Goal: Task Accomplishment & Management: Manage account settings

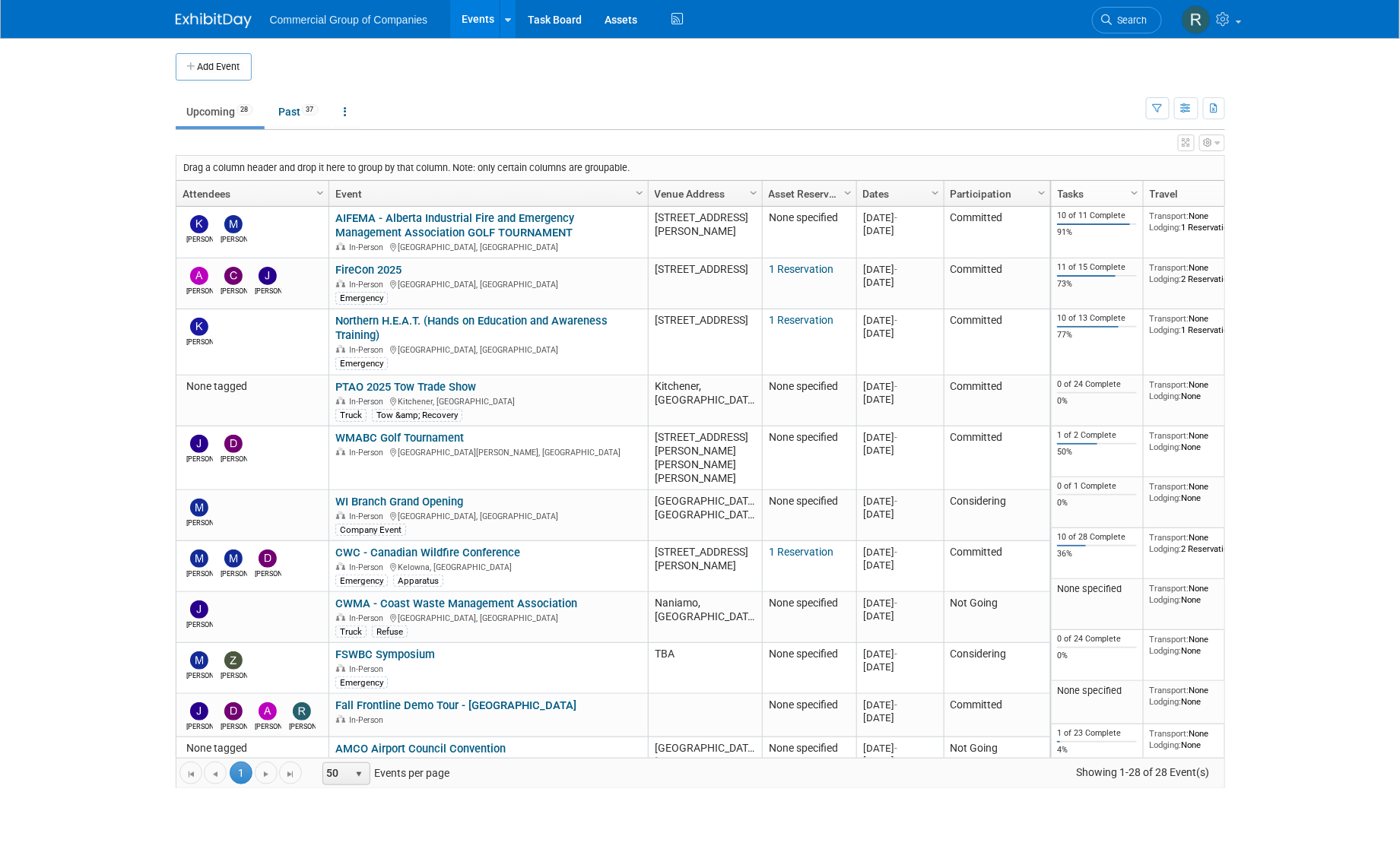
scroll to position [630, 0]
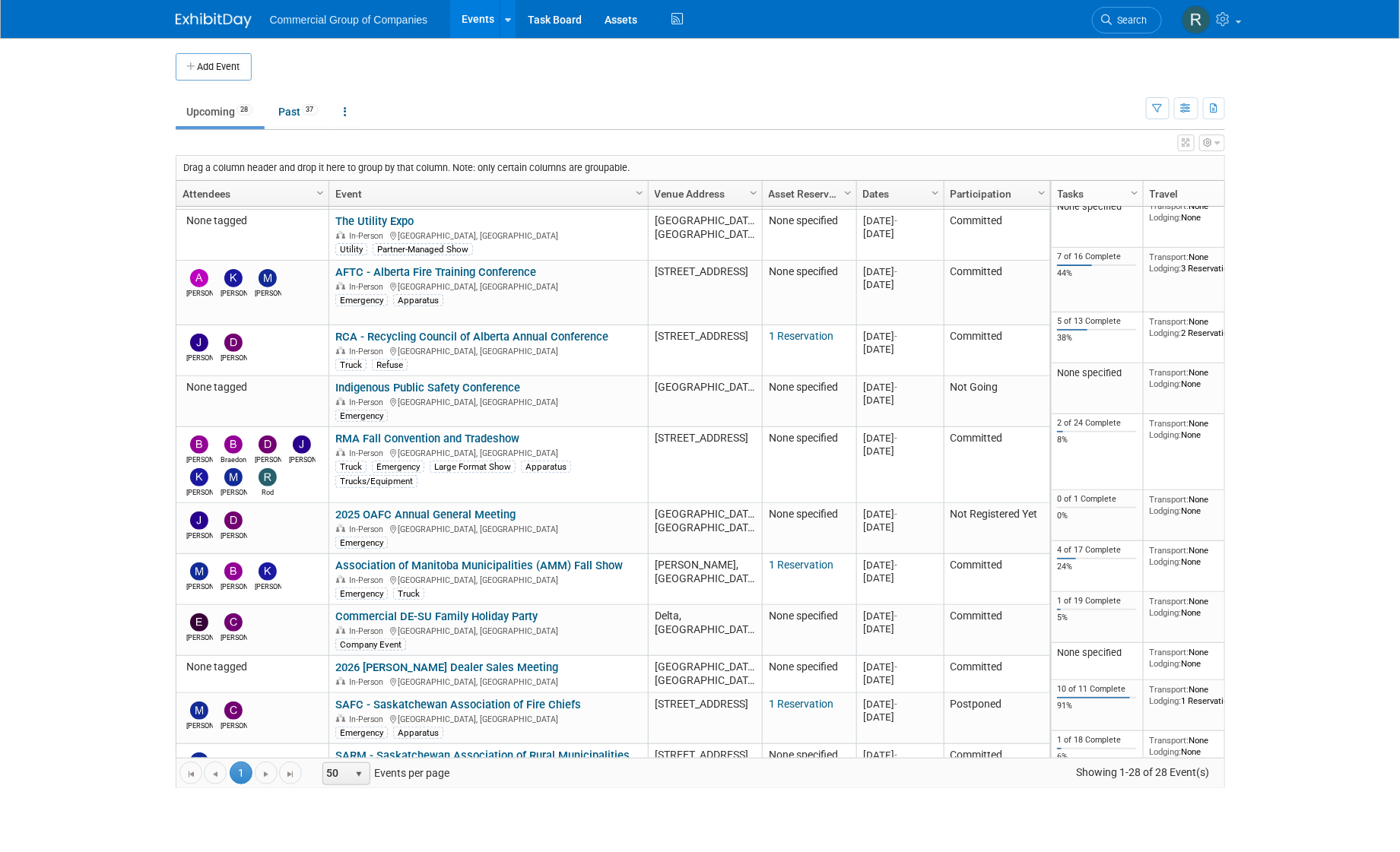
click at [105, 222] on body "Commercial Group of Companies Events Add Event Bulk Upload Events Shareable Eve…" at bounding box center [700, 426] width 1400 height 852
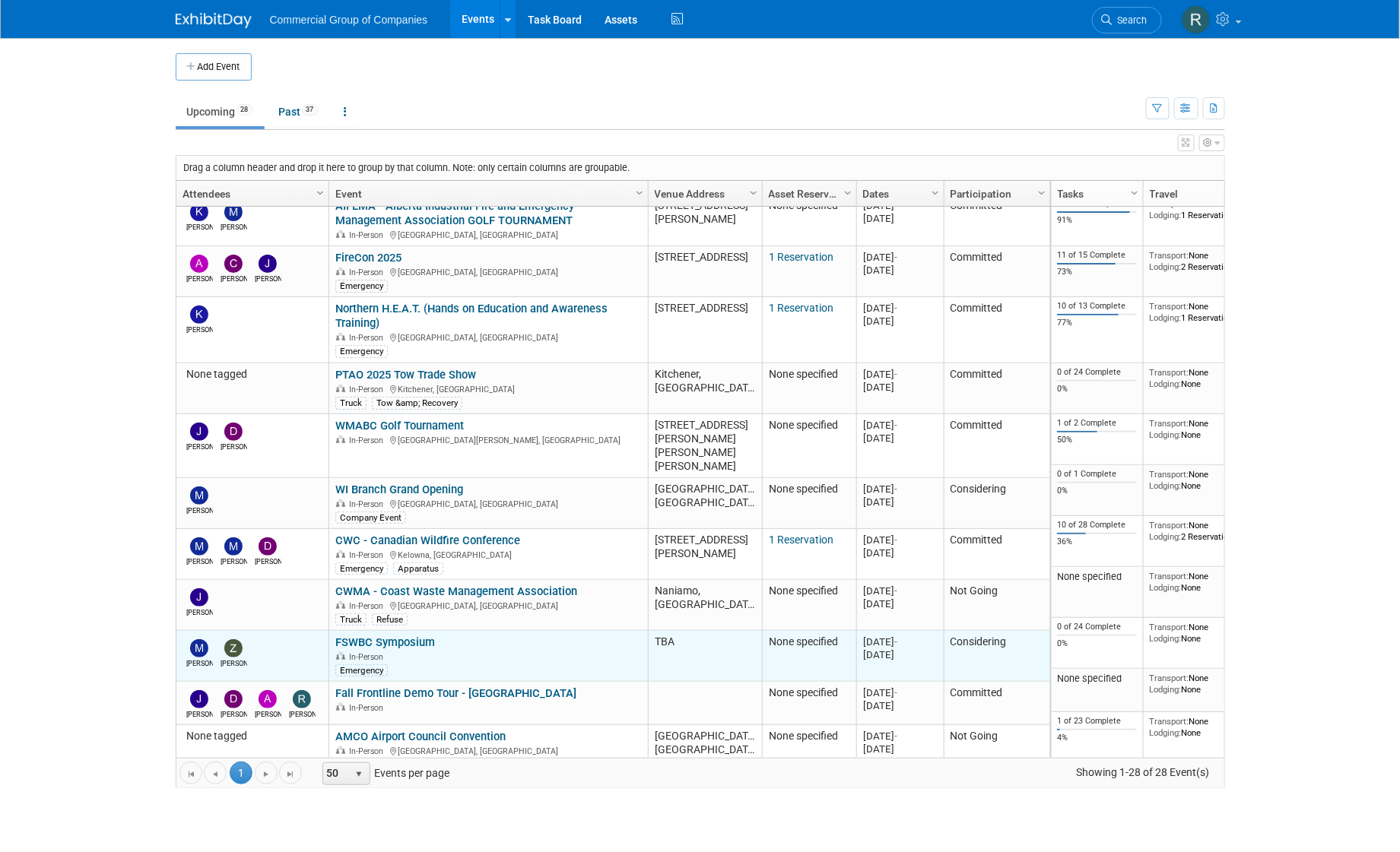
scroll to position [0, 0]
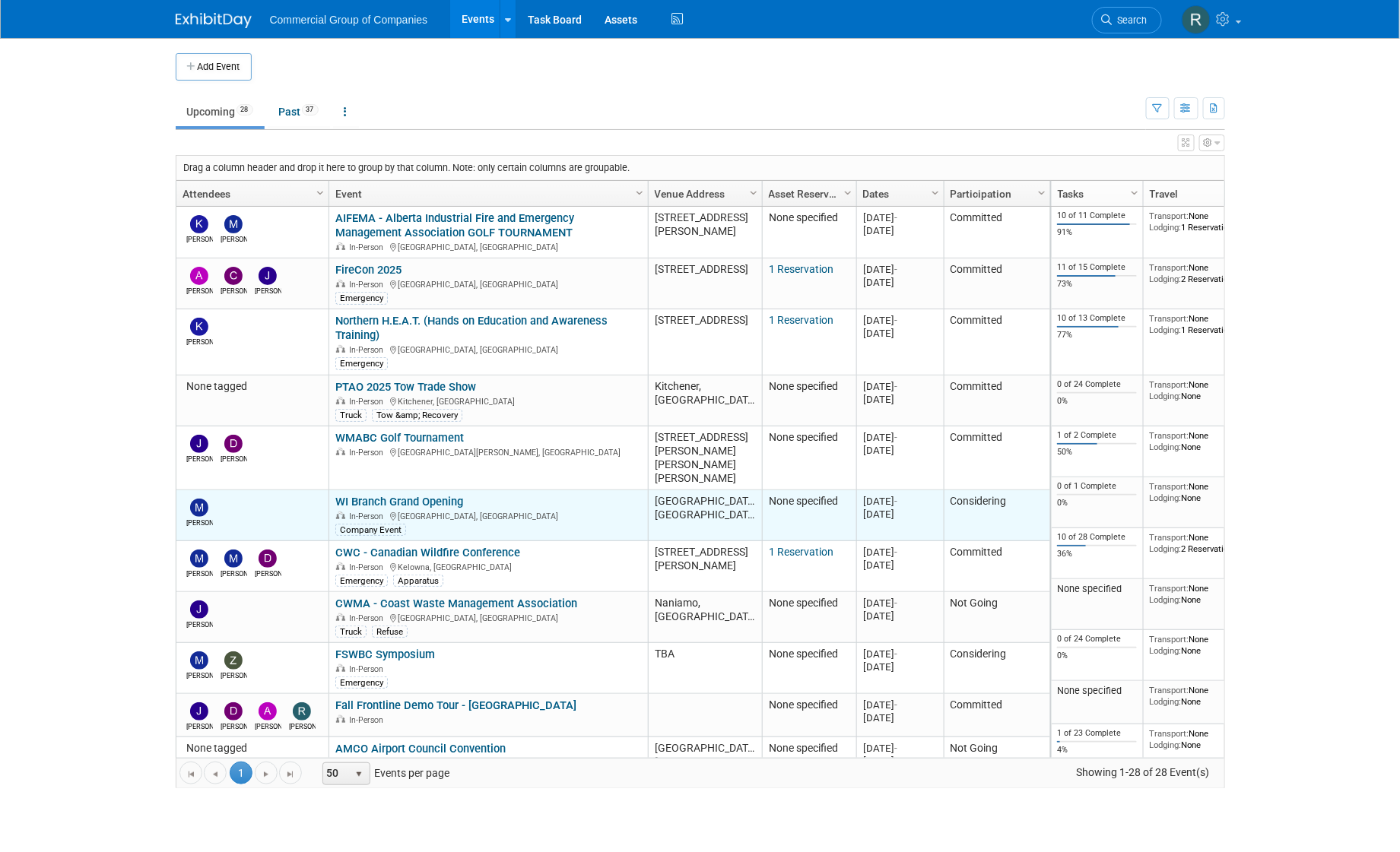
click at [415, 495] on link "WI Branch Grand Opening" at bounding box center [399, 501] width 128 height 14
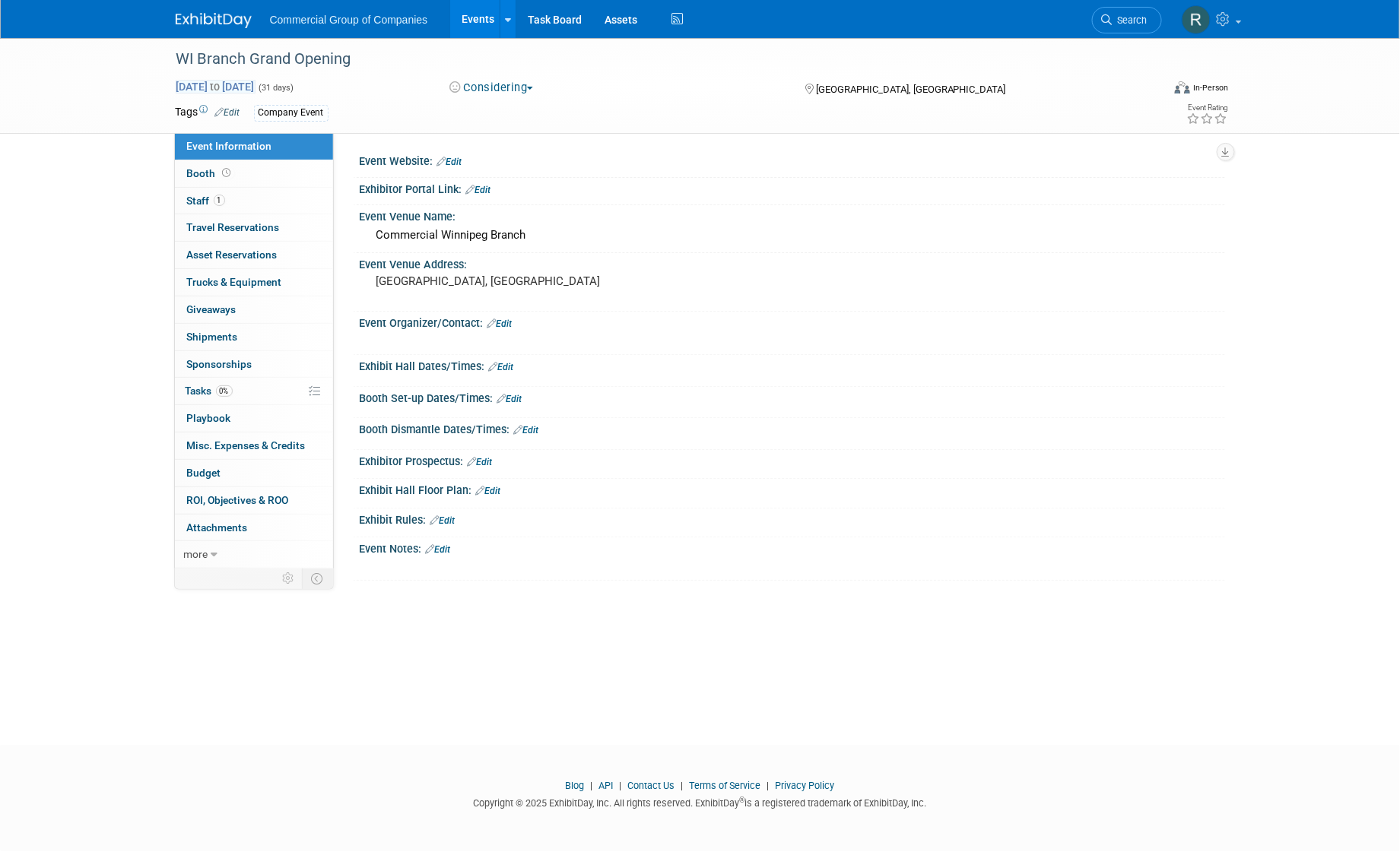
click at [255, 87] on span "Oct 1, 2025 to Oct 31, 2025" at bounding box center [216, 86] width 80 height 14
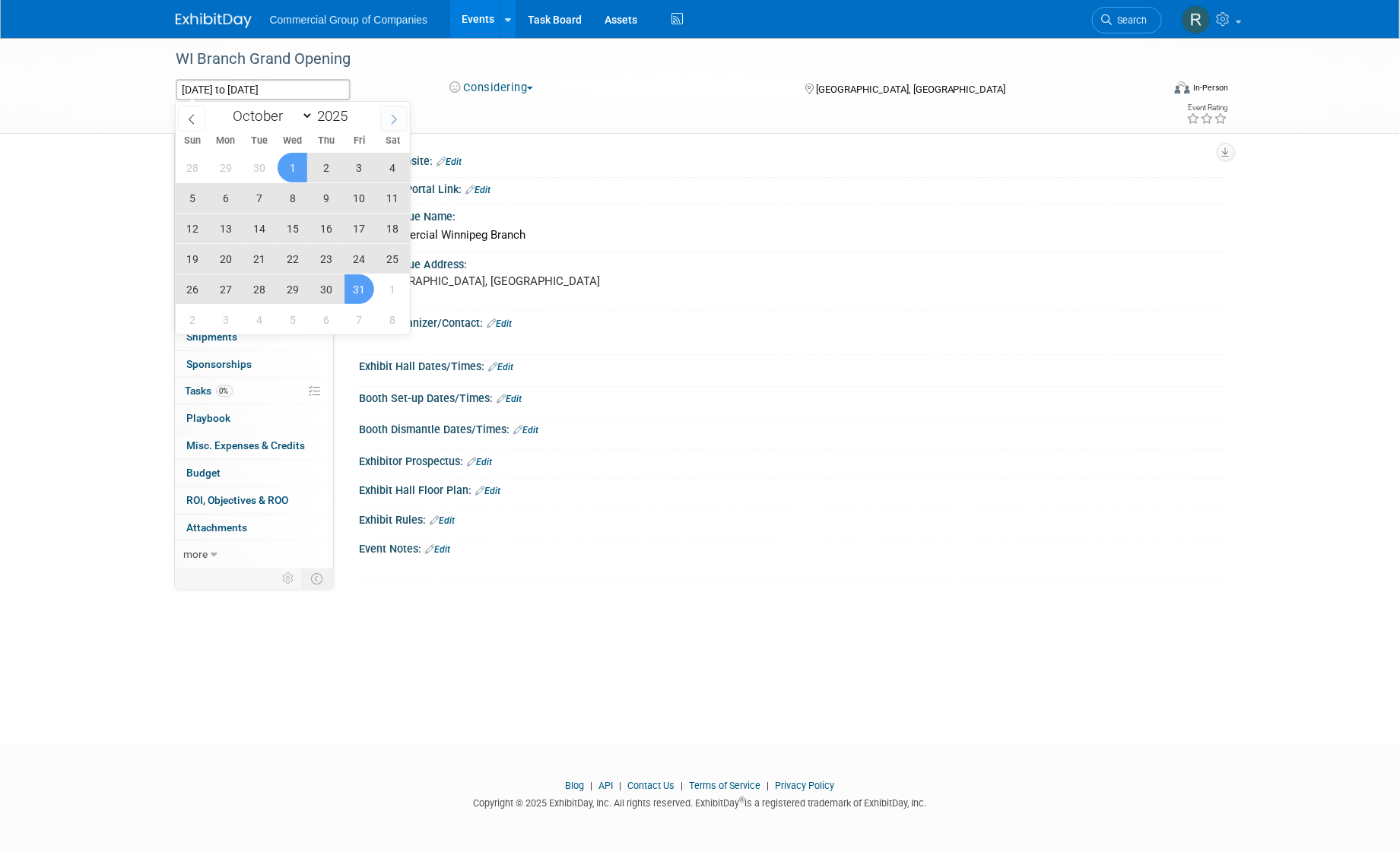
click at [399, 118] on icon at bounding box center [394, 119] width 11 height 11
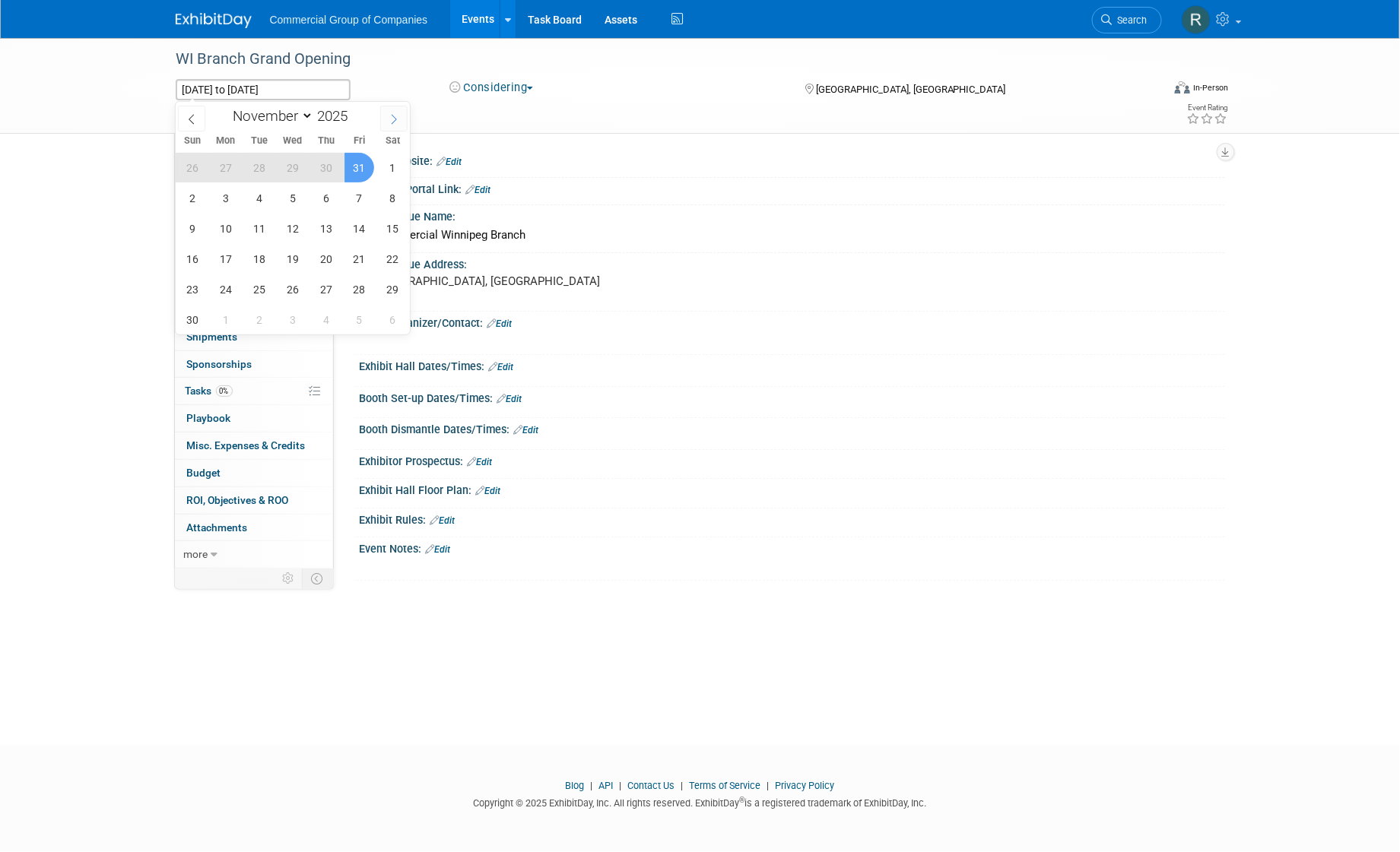
click at [398, 120] on icon at bounding box center [394, 119] width 11 height 11
select select "11"
click at [398, 120] on icon at bounding box center [394, 119] width 11 height 11
type input "2026"
select select "0"
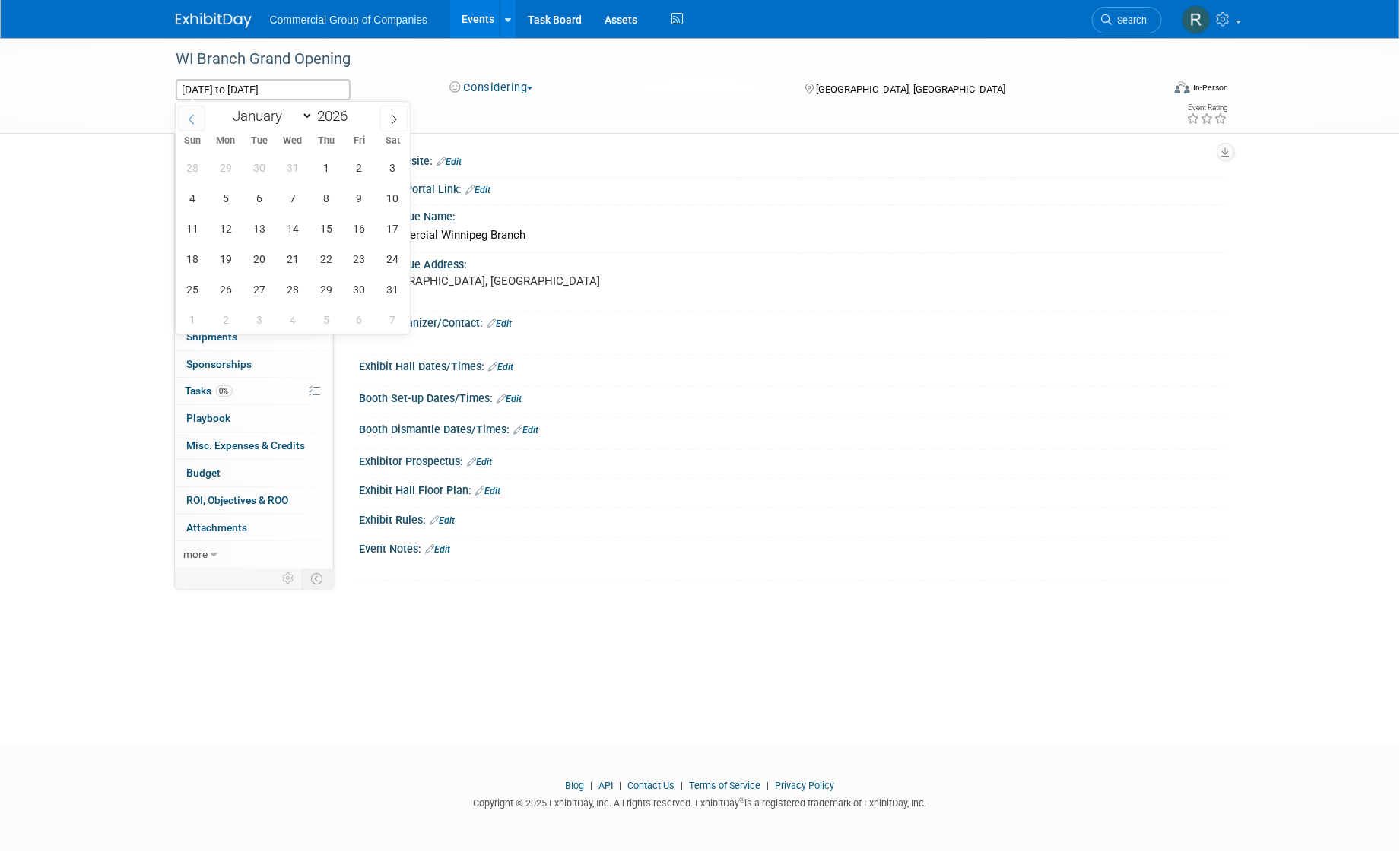
click at [180, 112] on span at bounding box center [192, 118] width 28 height 26
type input "2025"
select select "11"
click at [395, 117] on icon at bounding box center [393, 118] width 6 height 10
type input "2026"
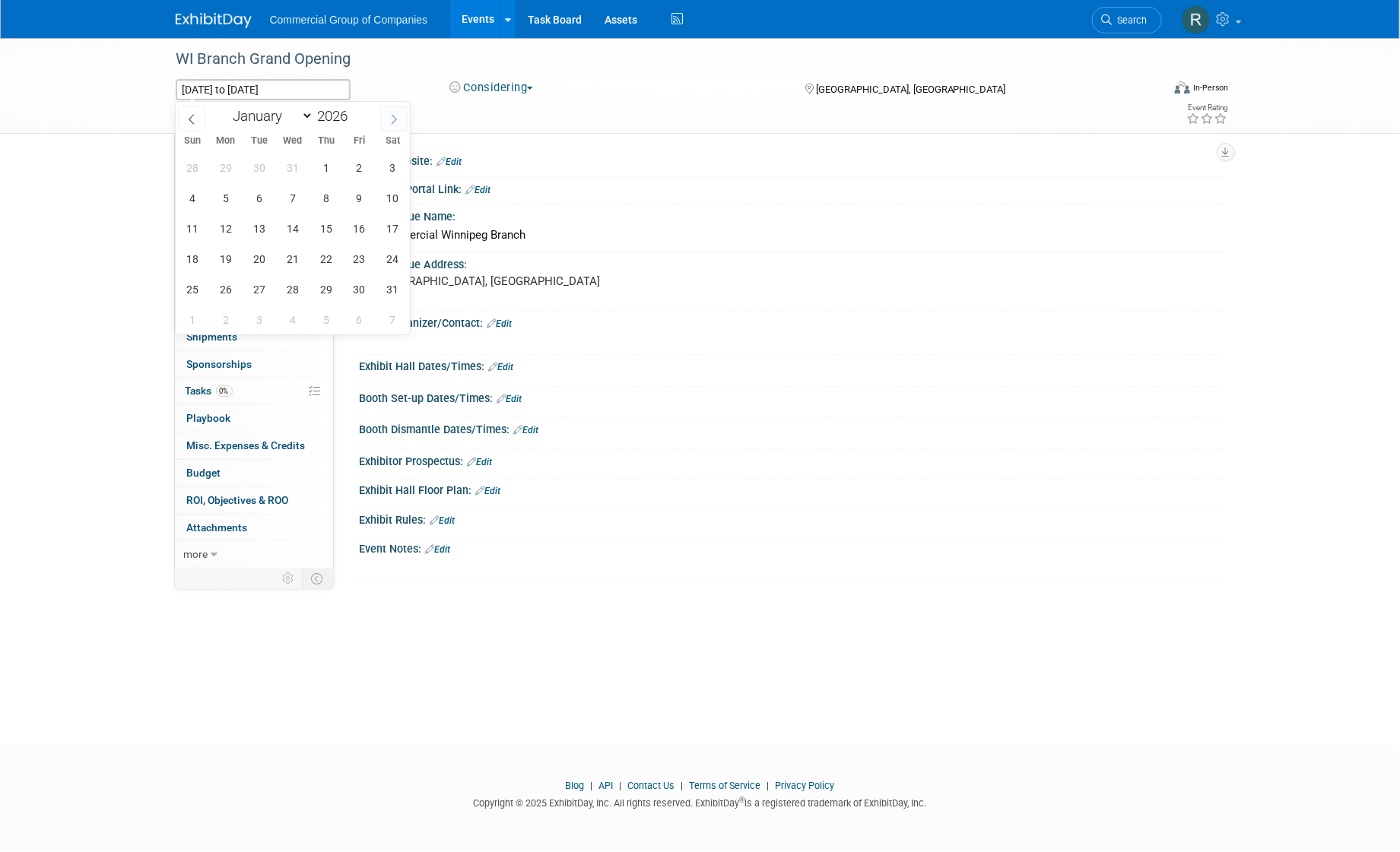
click at [395, 117] on icon at bounding box center [393, 118] width 6 height 10
select select "1"
click at [183, 166] on span "1" at bounding box center [192, 167] width 30 height 30
type input "[DATE]"
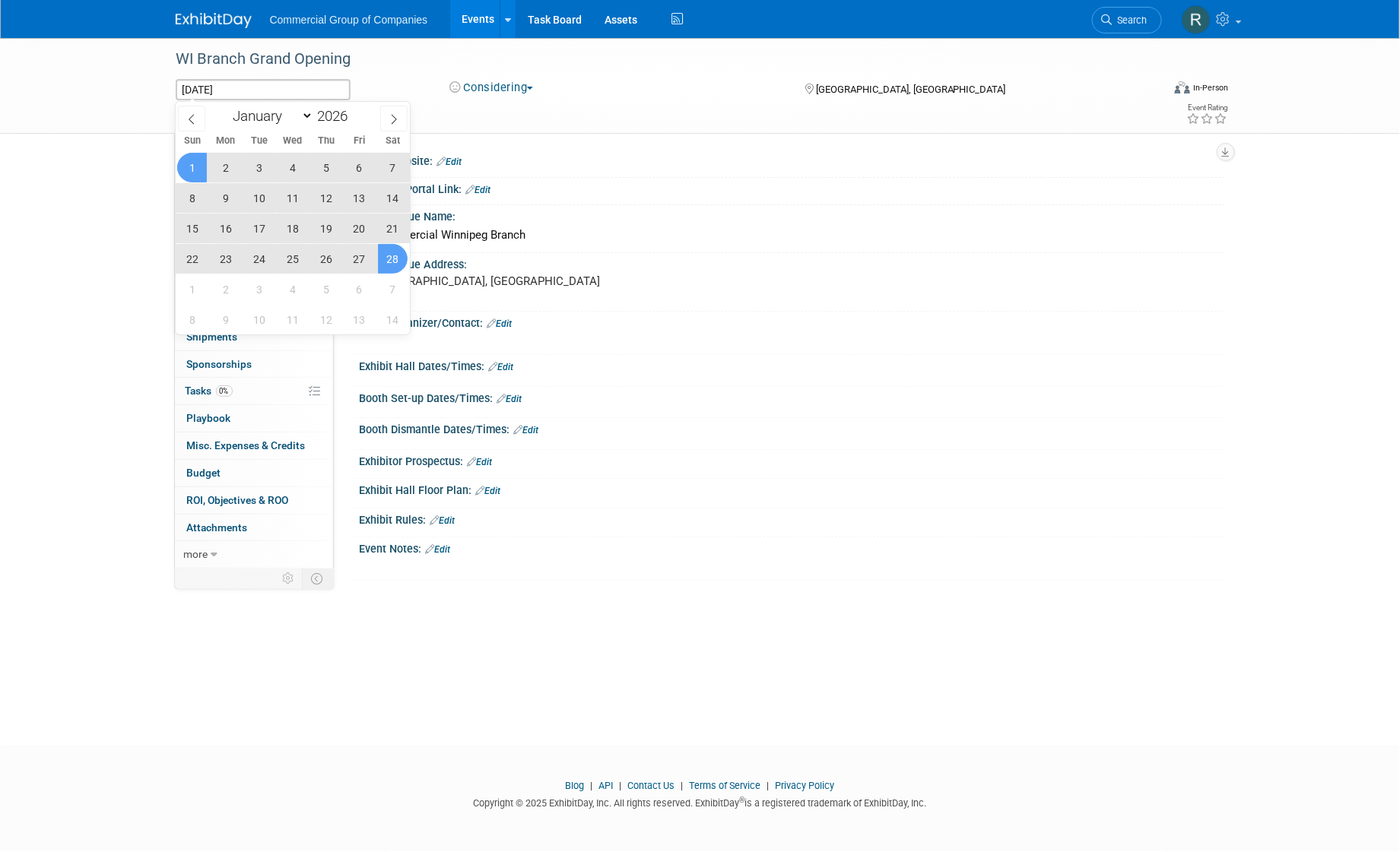
click at [395, 254] on span "28" at bounding box center [393, 259] width 30 height 30
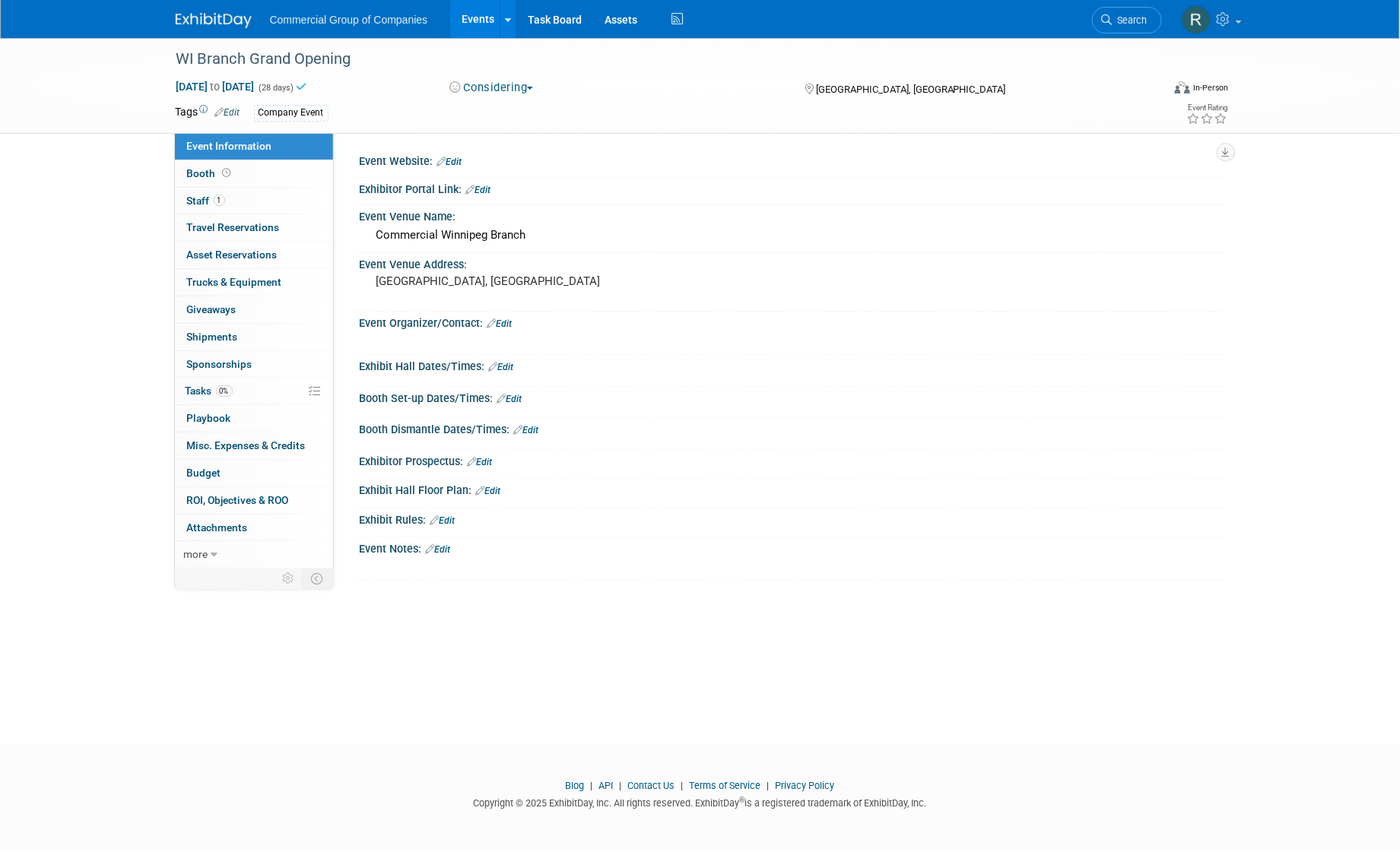
click at [108, 167] on div "WI Branch Grand Opening Feb 1, 2026 to Feb 28, 2026 (28 days) Feb 1, 2026 to Fe…" at bounding box center [700, 377] width 1400 height 680
click at [485, 21] on link "Events" at bounding box center [478, 19] width 56 height 38
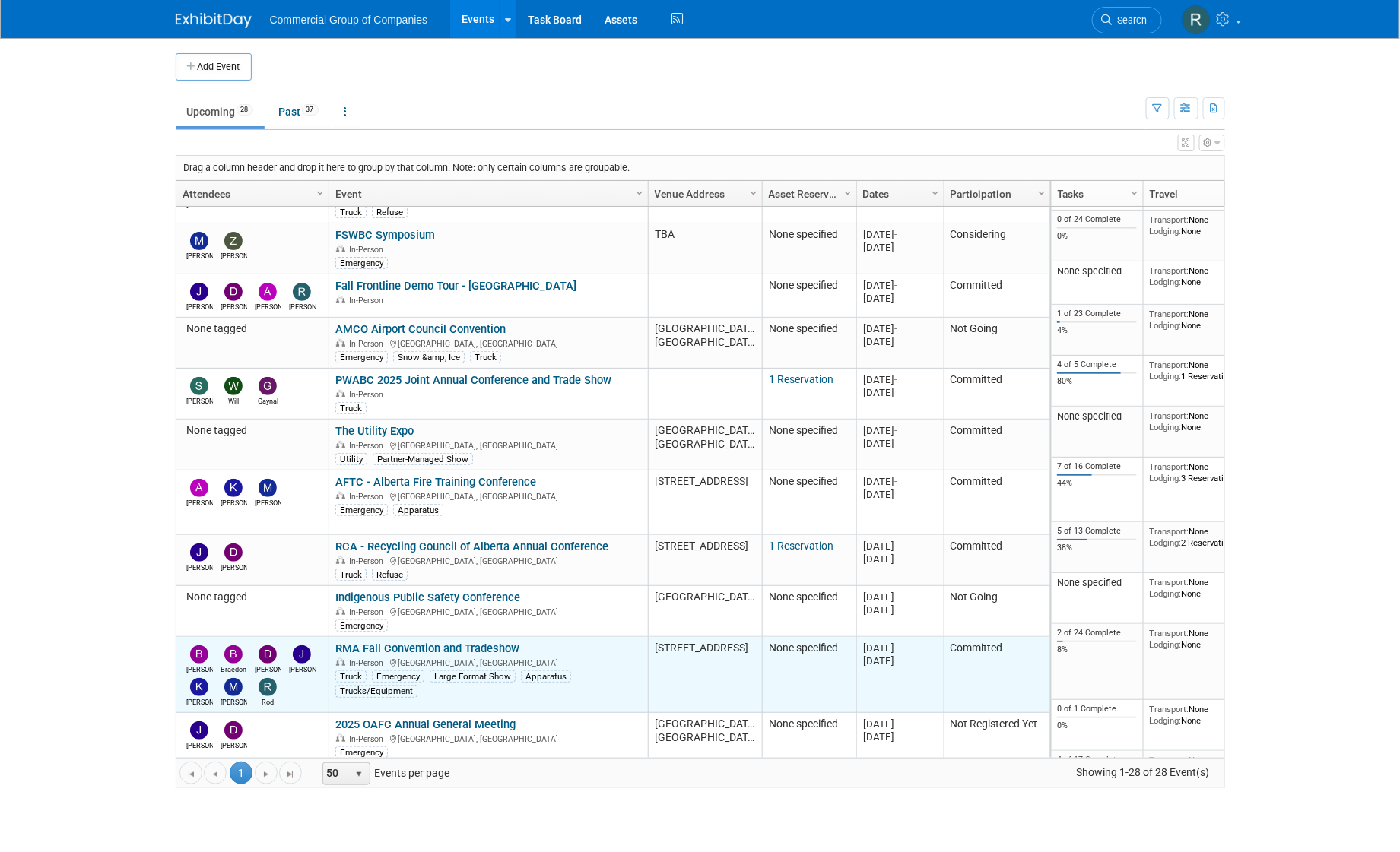
scroll to position [394, 0]
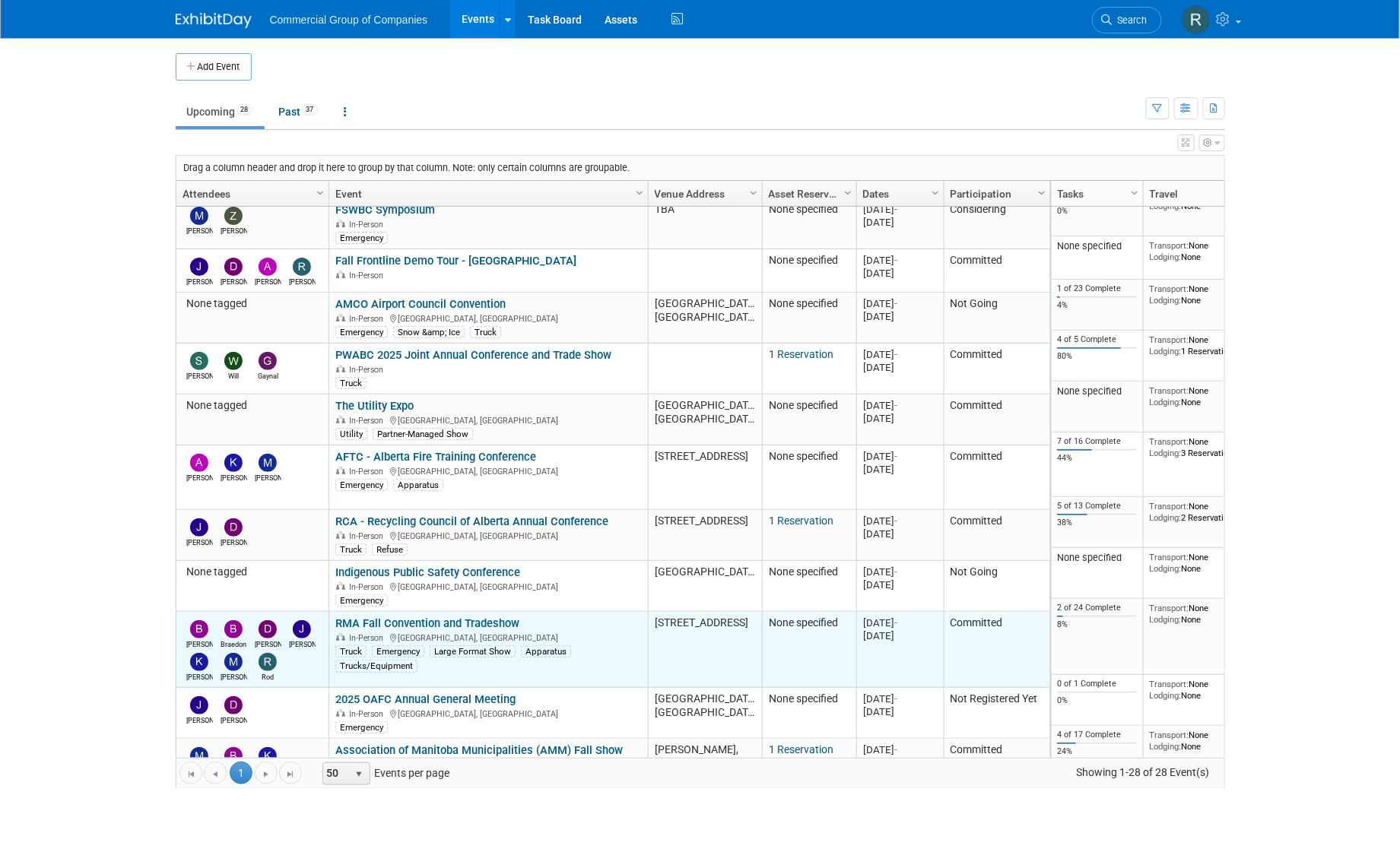
click at [455, 617] on link "RMA Fall Convention and Tradeshow" at bounding box center [427, 624] width 184 height 14
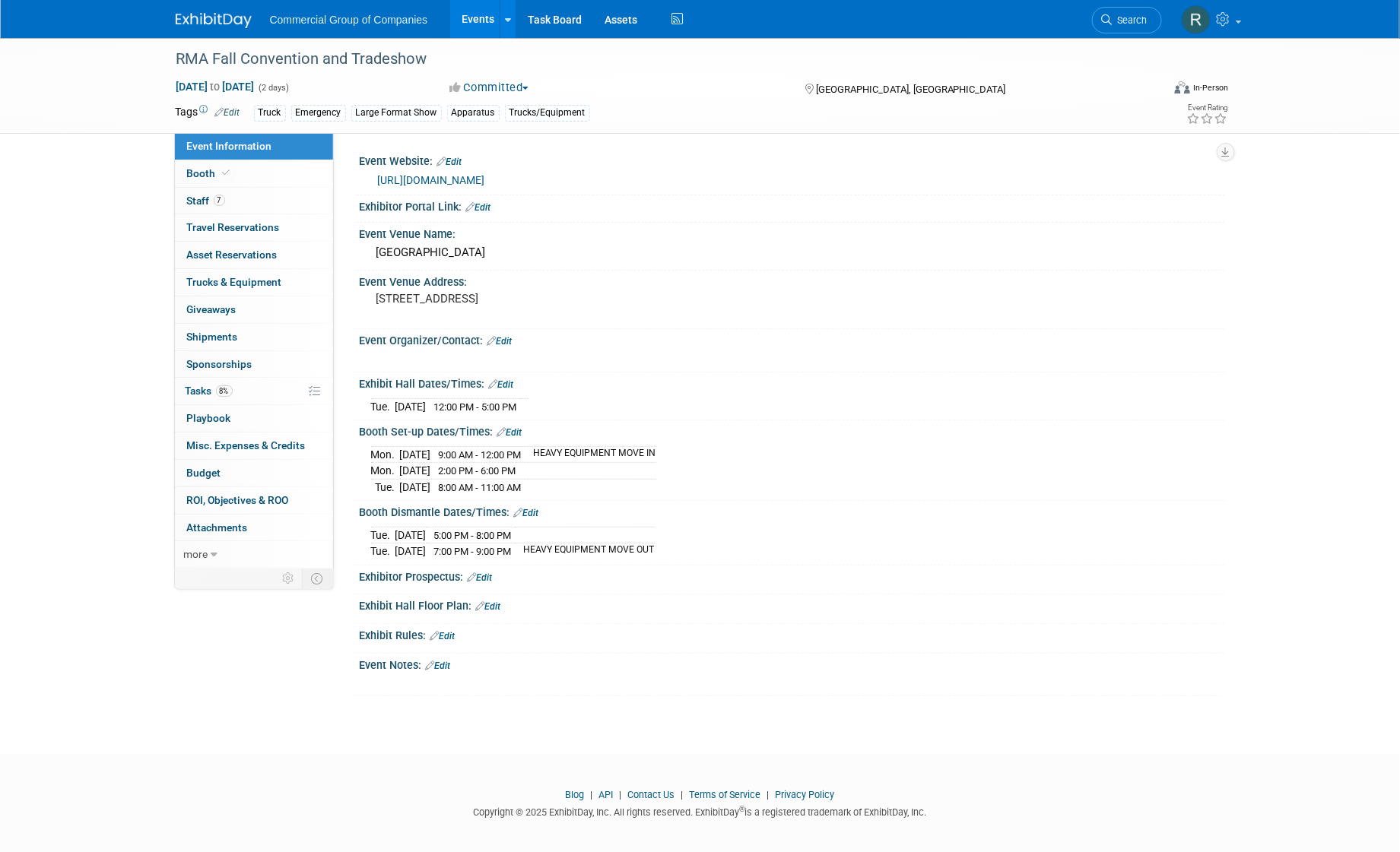
click at [485, 178] on link "[URL][DOMAIN_NAME]" at bounding box center [432, 179] width 107 height 12
click at [481, 574] on link "Edit" at bounding box center [480, 578] width 25 height 11
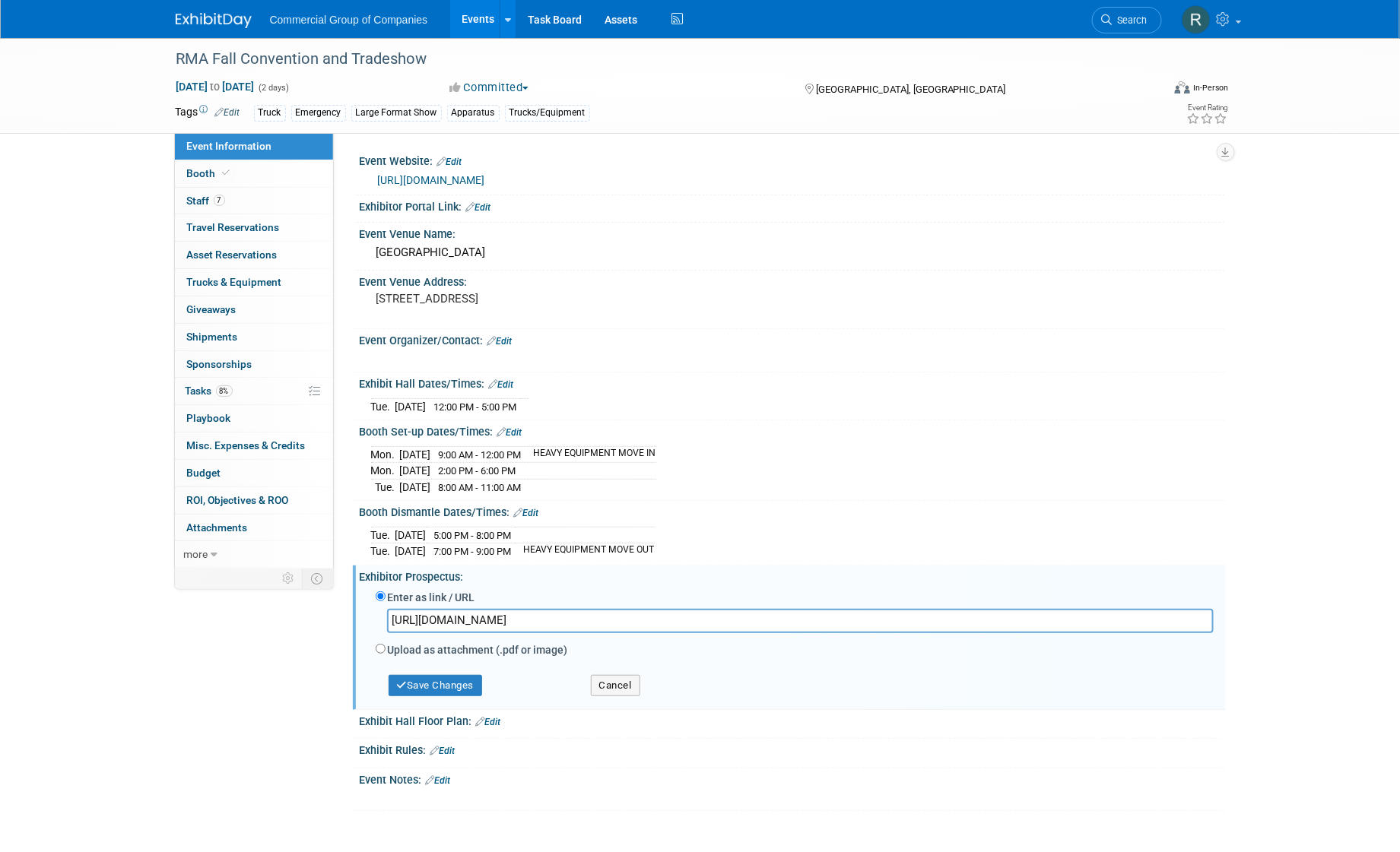
type input "https://rmalberta.com/wp-content/uploads/2025/08/2025-FallConvention-TradeshowI…"
click at [457, 679] on button "Save Changes" at bounding box center [436, 685] width 94 height 21
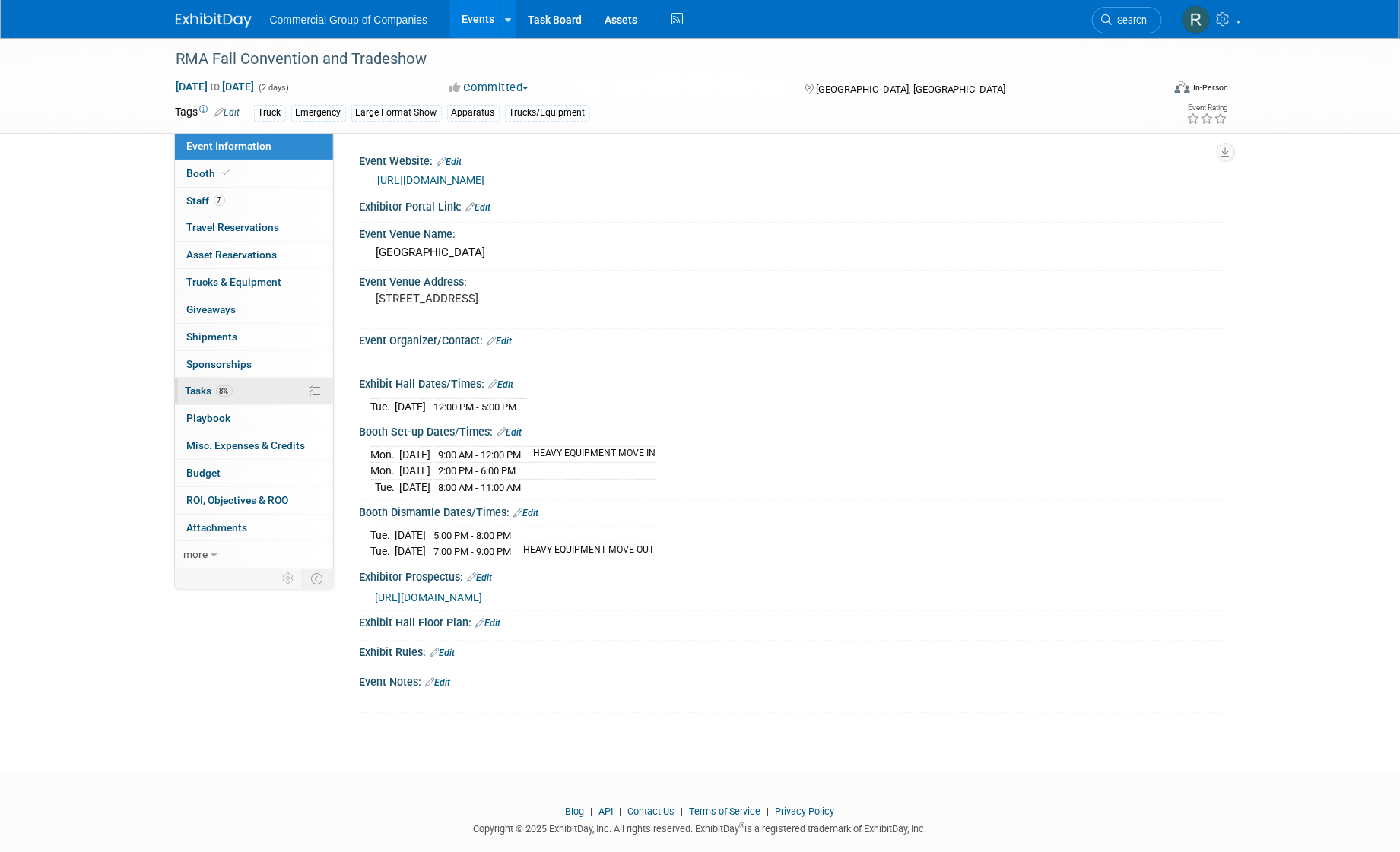
click at [250, 387] on link "8% Tasks 8%" at bounding box center [254, 391] width 158 height 27
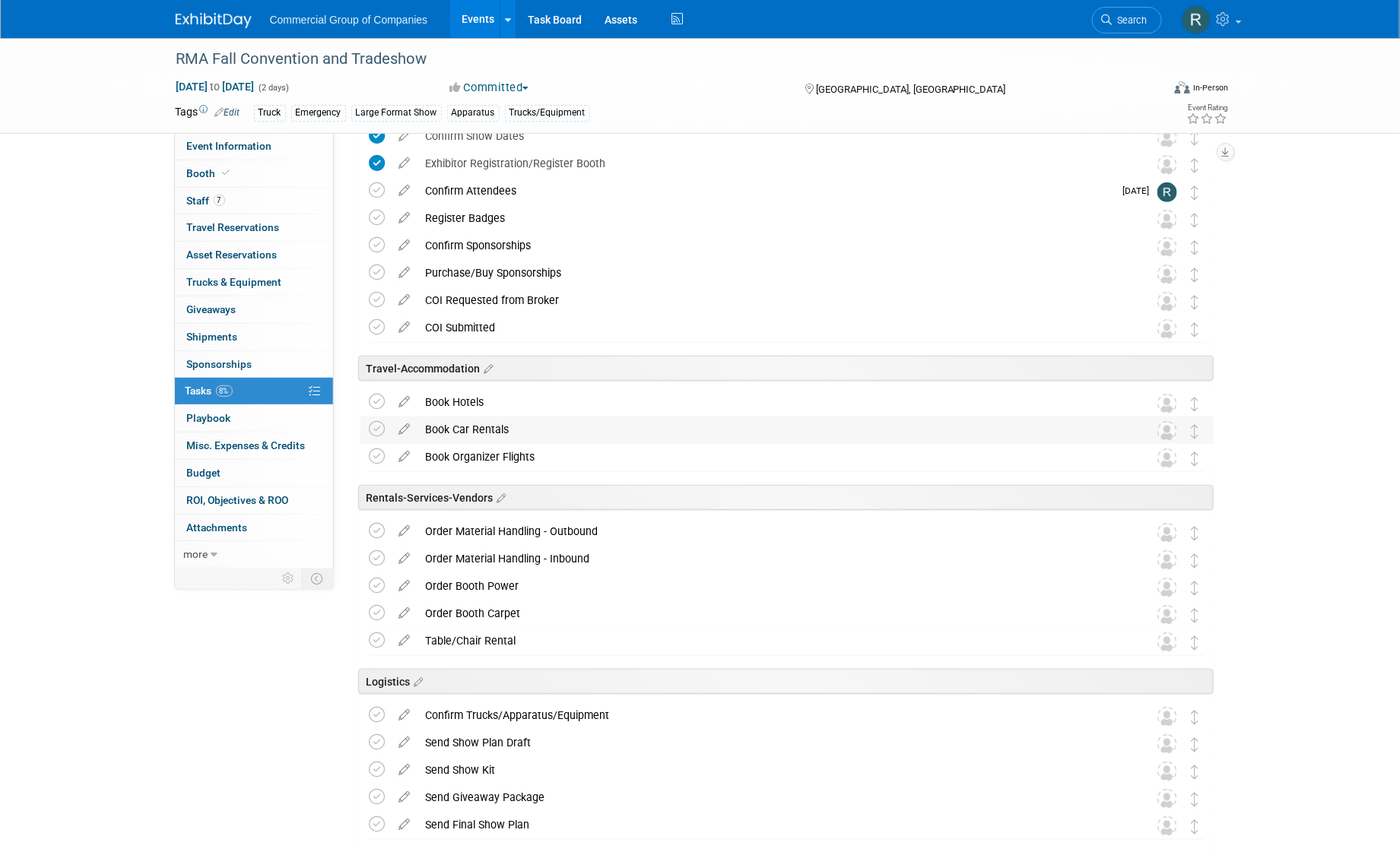
scroll to position [156, 0]
click at [403, 527] on icon at bounding box center [404, 525] width 27 height 19
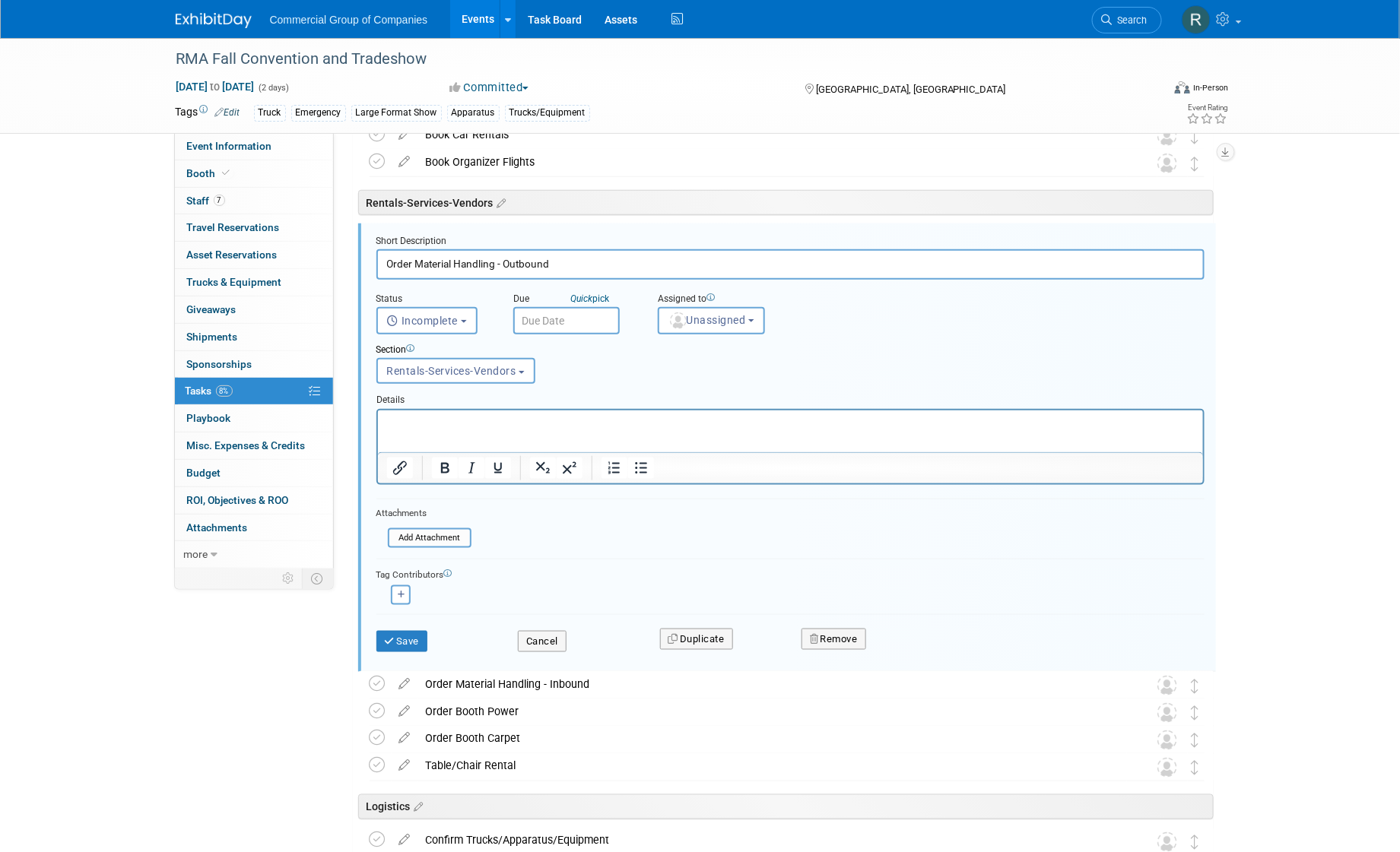
scroll to position [0, 0]
click at [582, 315] on input "text" at bounding box center [566, 321] width 106 height 28
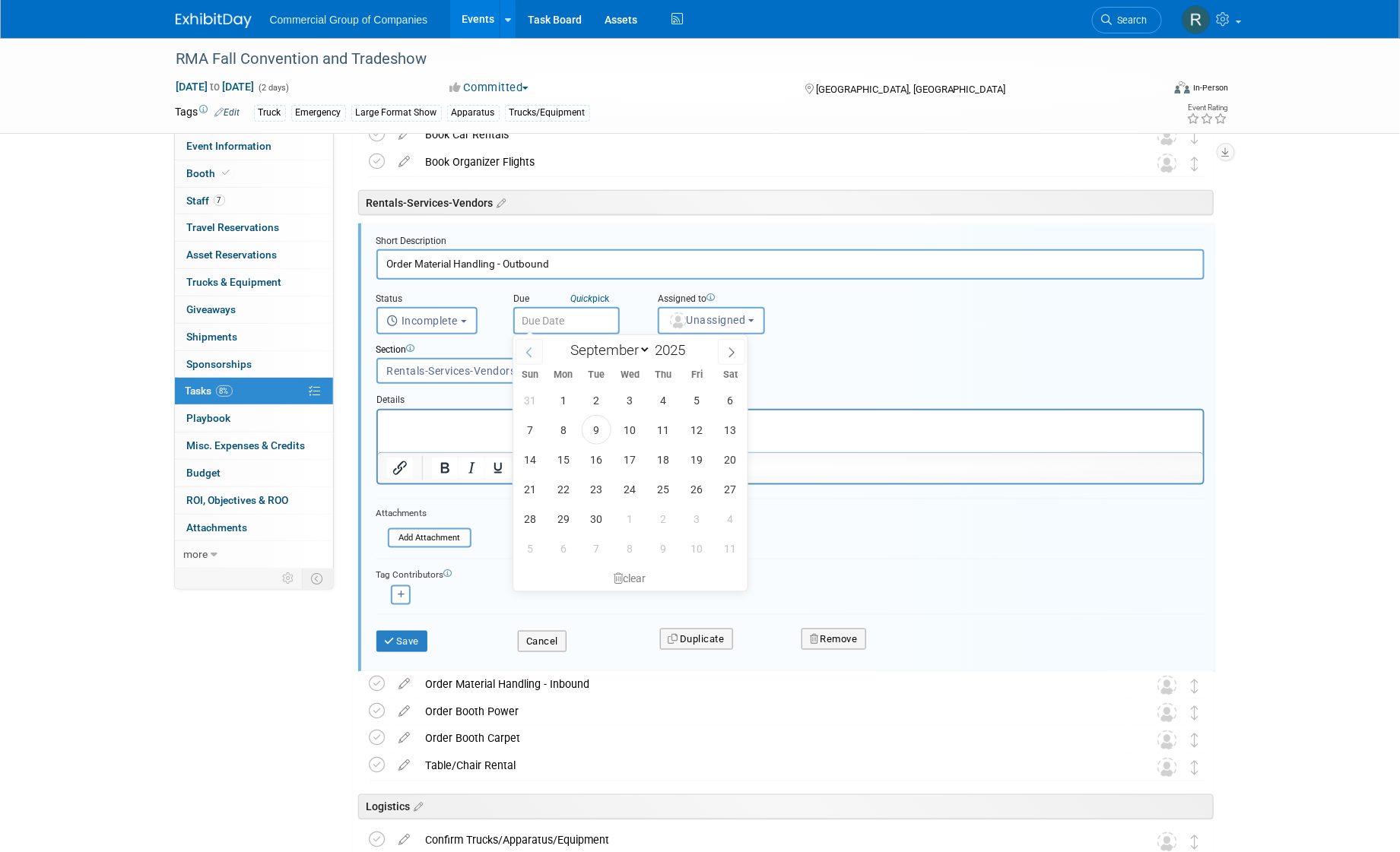
click at [530, 353] on icon at bounding box center [529, 353] width 11 height 11
click at [725, 354] on span at bounding box center [732, 352] width 28 height 26
select select "9"
click at [629, 428] on span "8" at bounding box center [630, 430] width 30 height 30
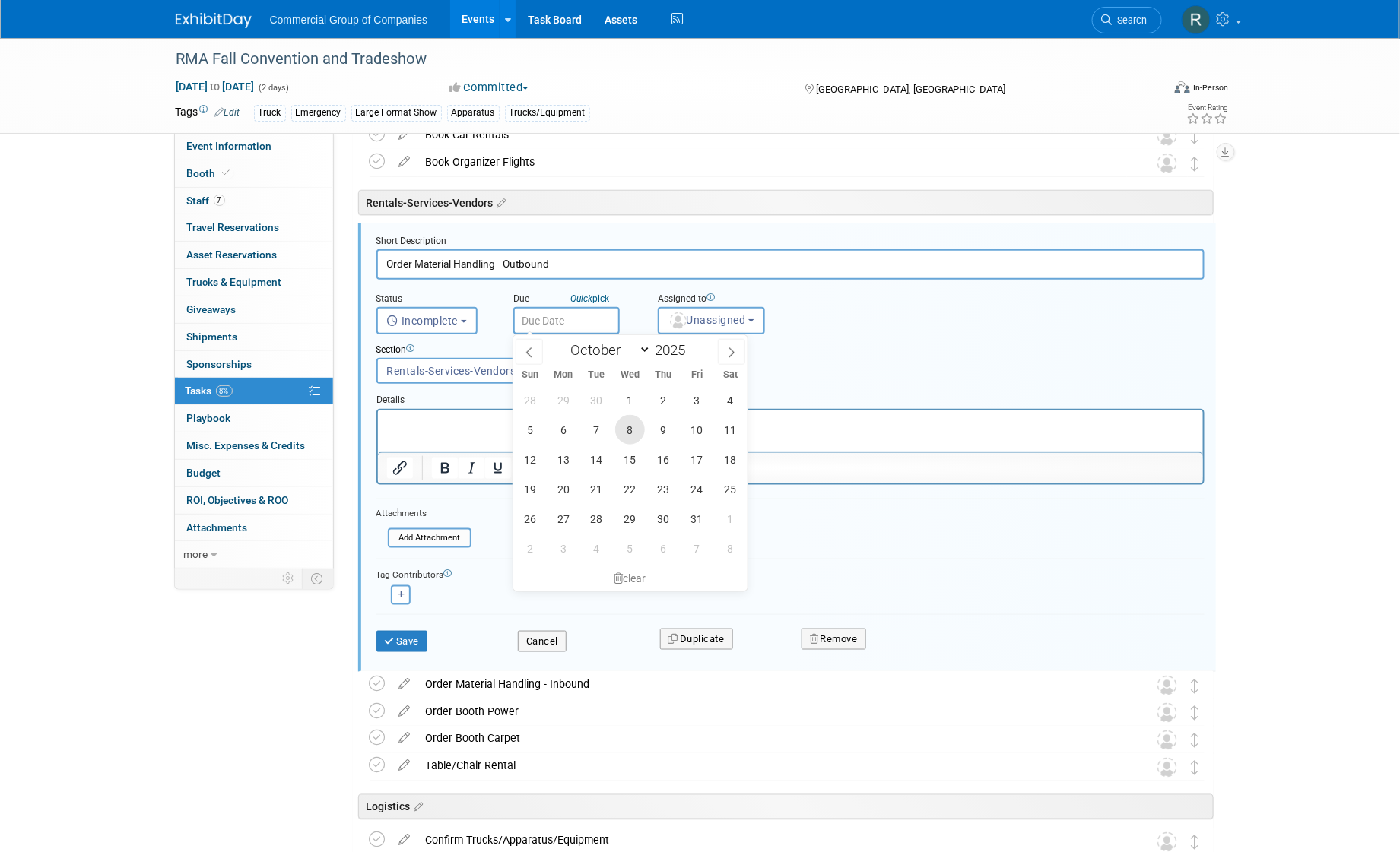
type input "[DATE]"
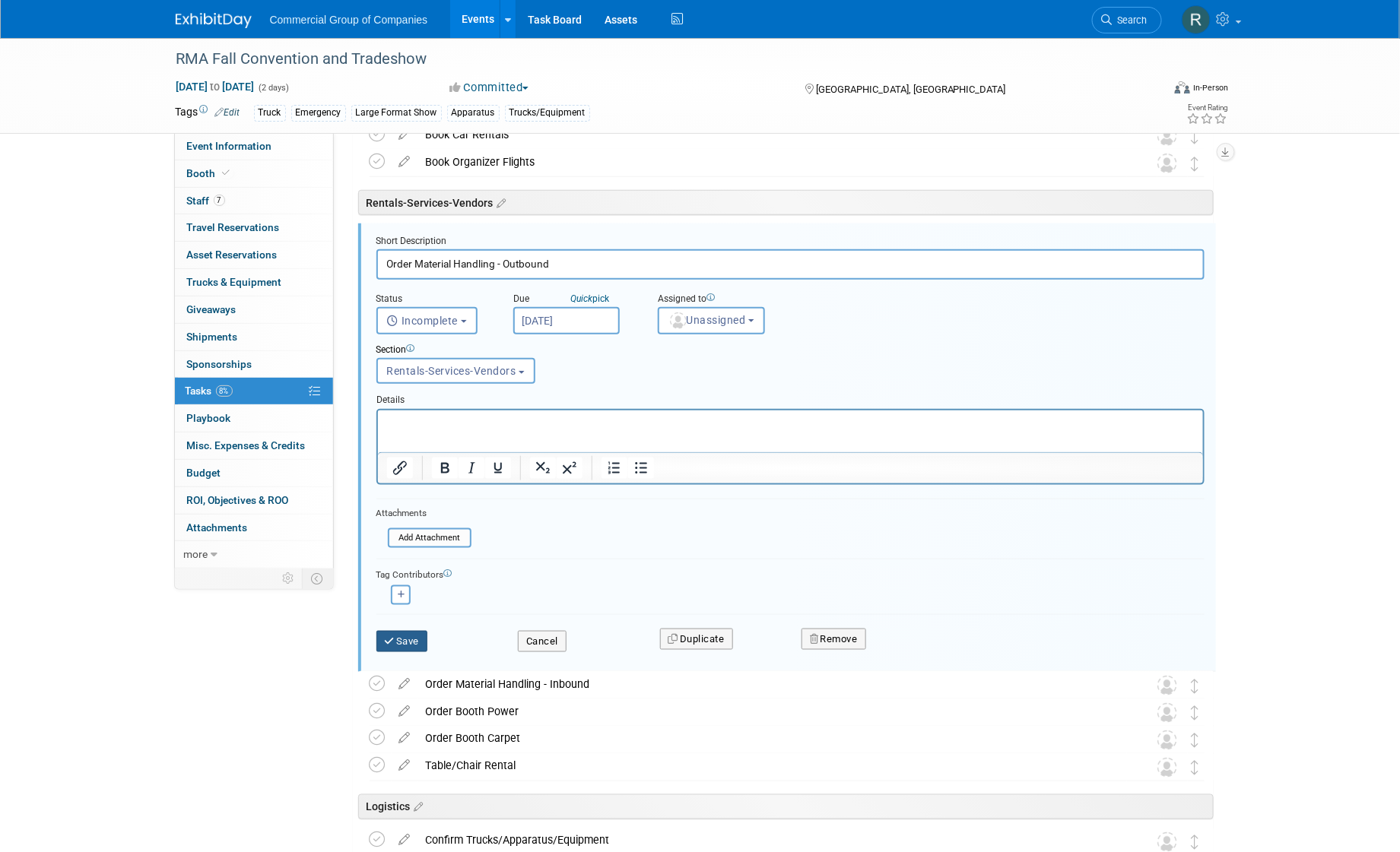
click at [397, 639] on button "Save" at bounding box center [403, 641] width 52 height 21
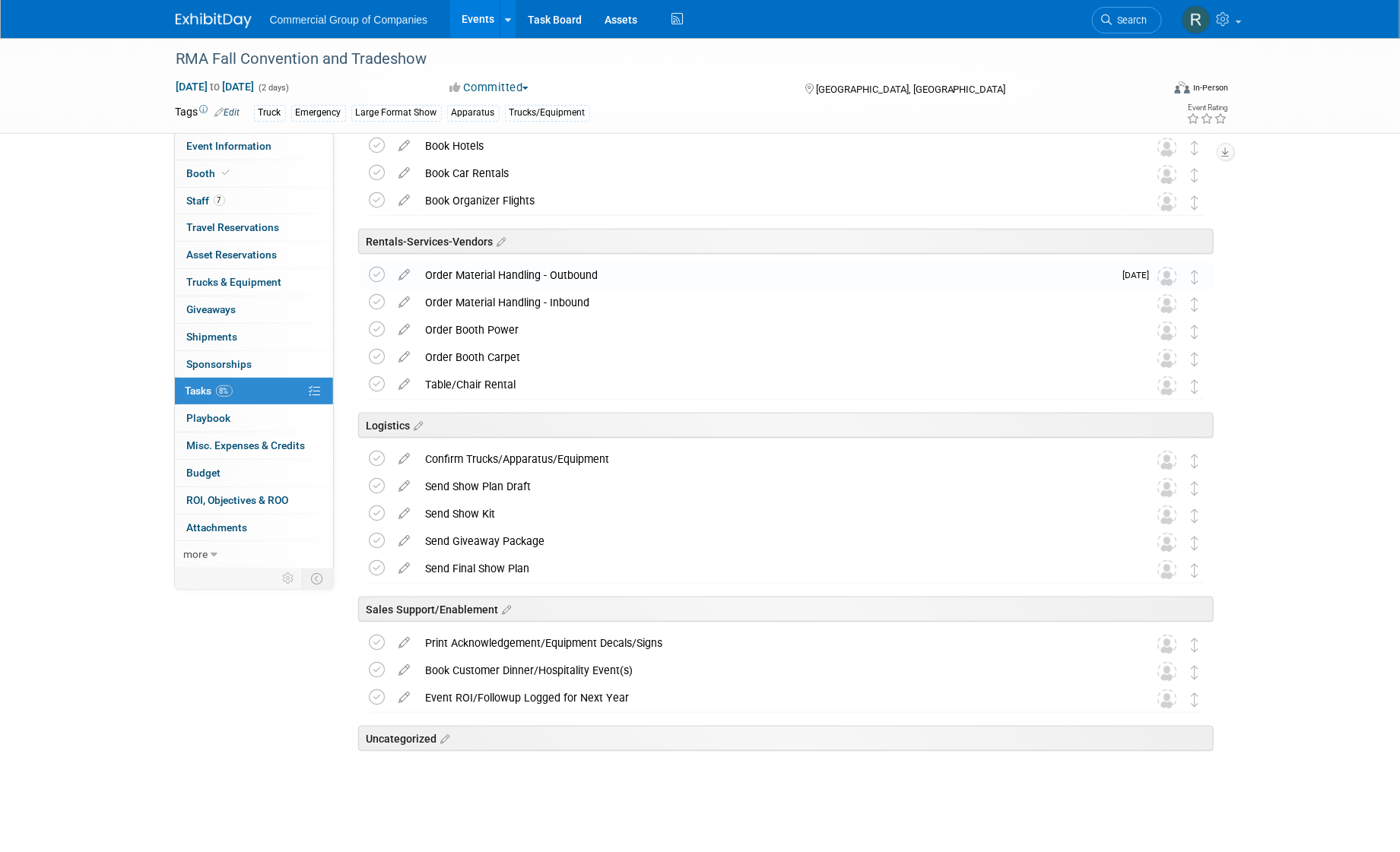
scroll to position [410, 0]
click at [1170, 275] on img at bounding box center [1167, 277] width 19 height 19
click at [404, 274] on icon at bounding box center [404, 272] width 27 height 19
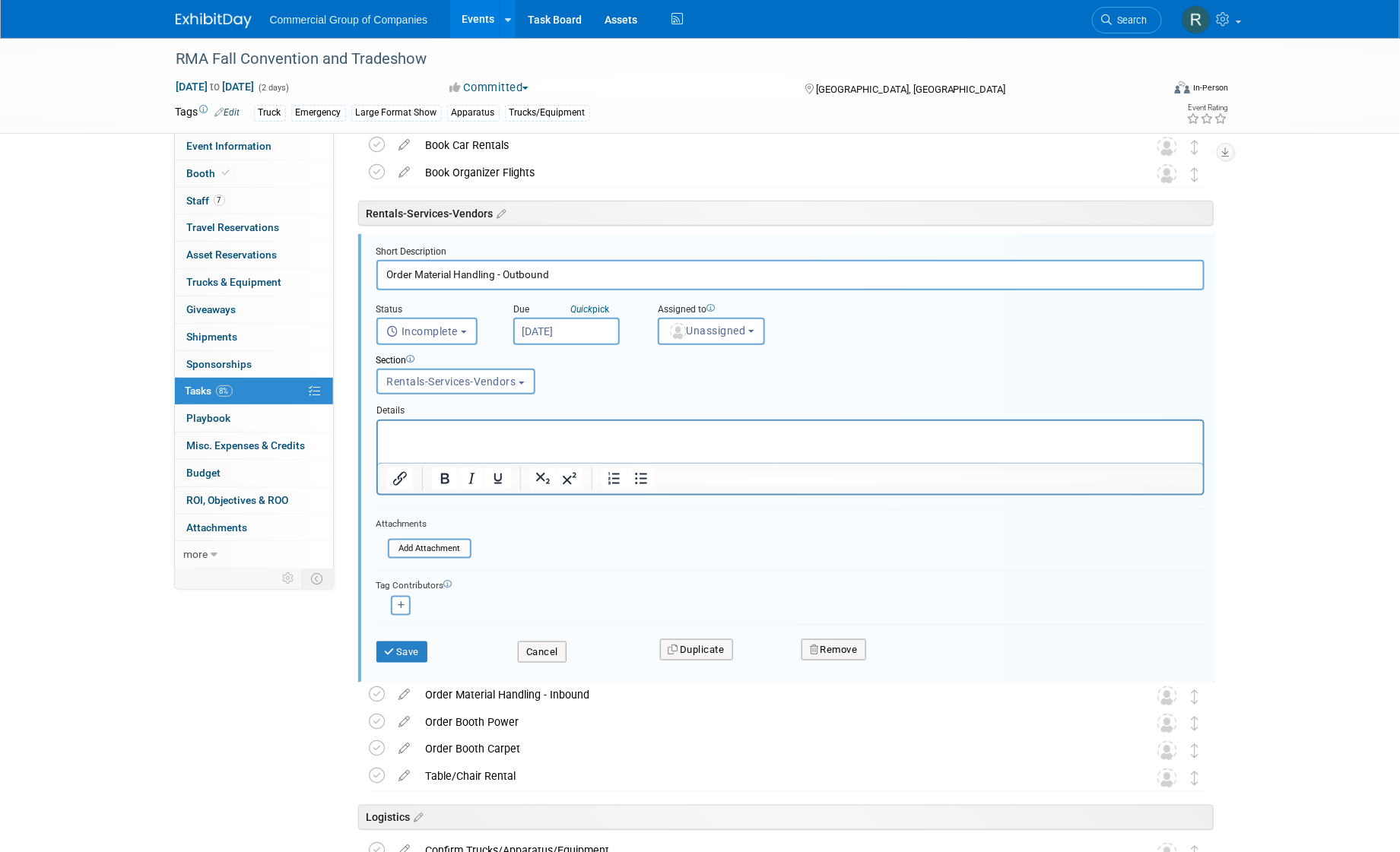
scroll to position [450, 0]
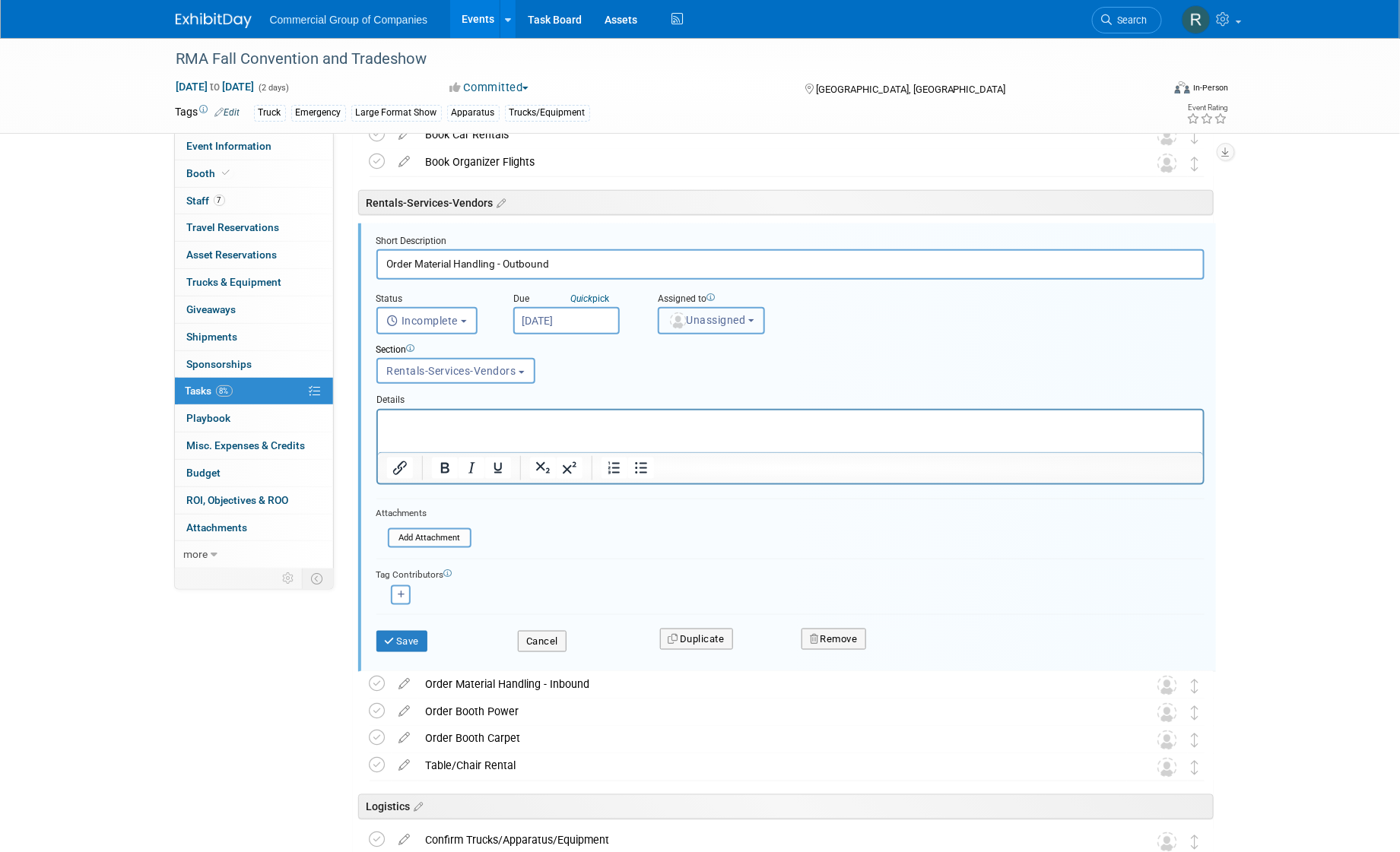
click at [725, 316] on span "Unassigned" at bounding box center [708, 319] width 78 height 12
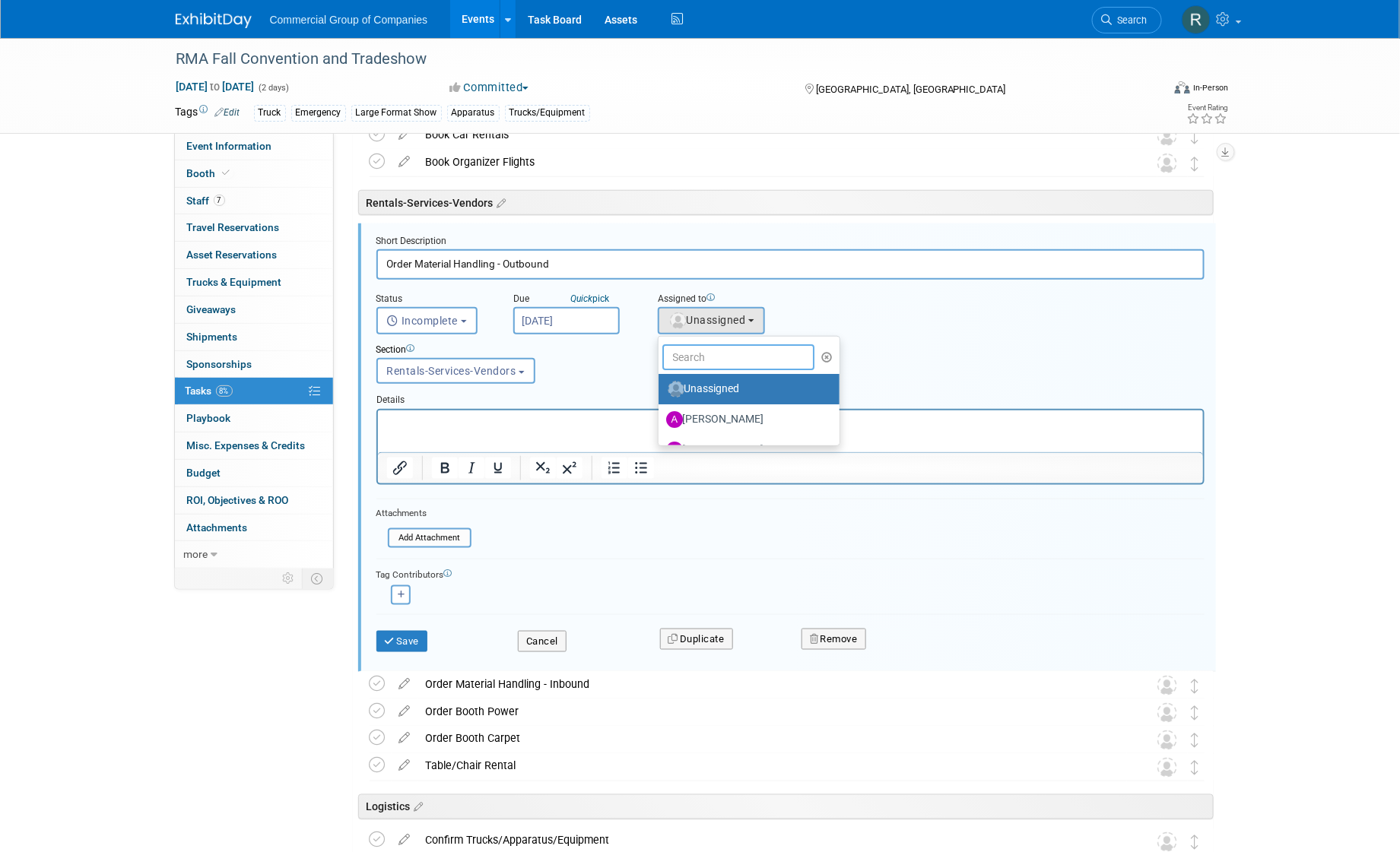
click at [702, 360] on input "text" at bounding box center [738, 357] width 152 height 26
type input "rod"
click at [699, 385] on label "Rod Leland (me)" at bounding box center [746, 389] width 159 height 24
click at [661, 385] on input "Rod Leland (me)" at bounding box center [656, 387] width 10 height 10
select select "94480758-a96d-444d-9a56-a22f3c90525a"
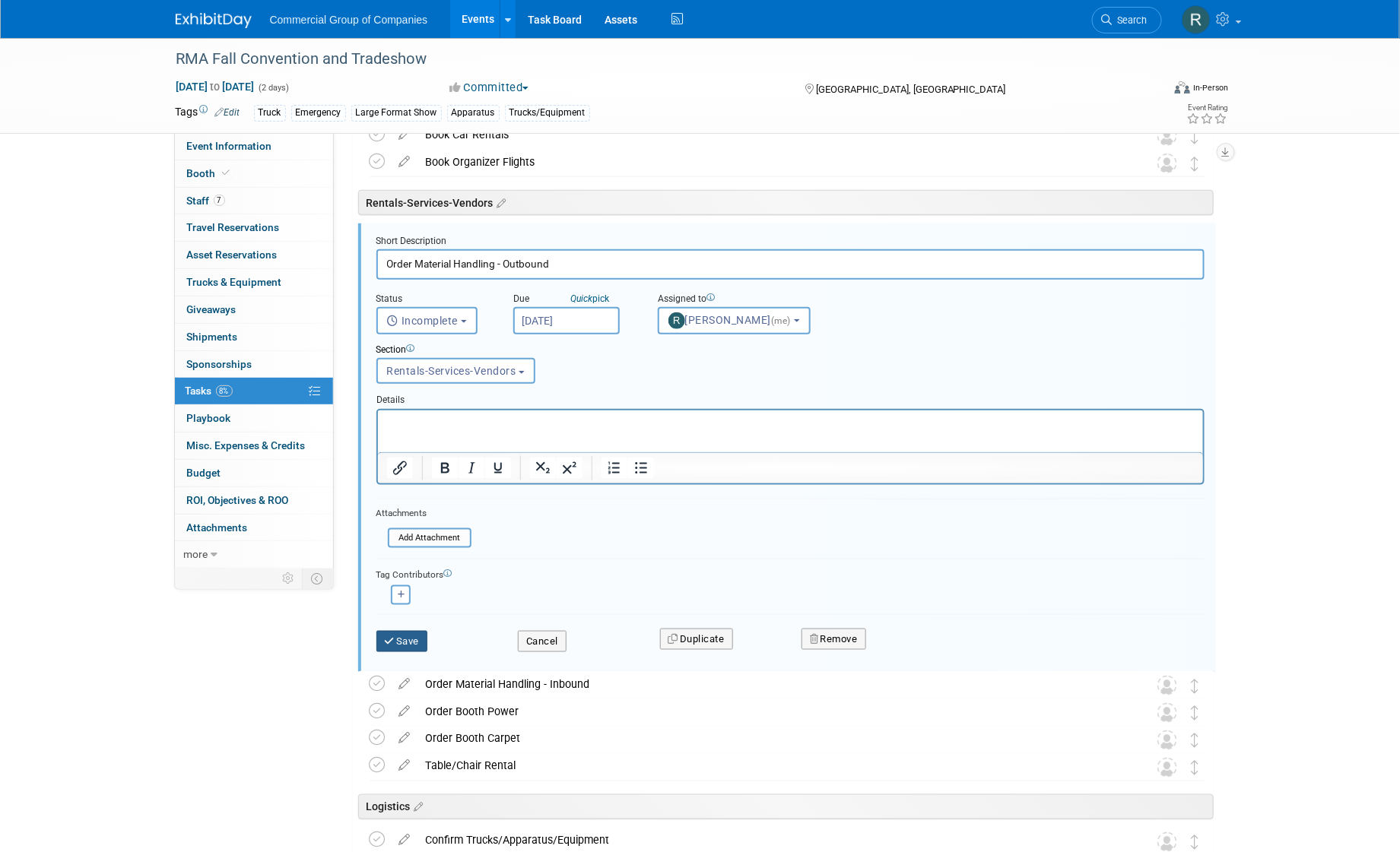
click at [412, 636] on button "Save" at bounding box center [403, 641] width 52 height 21
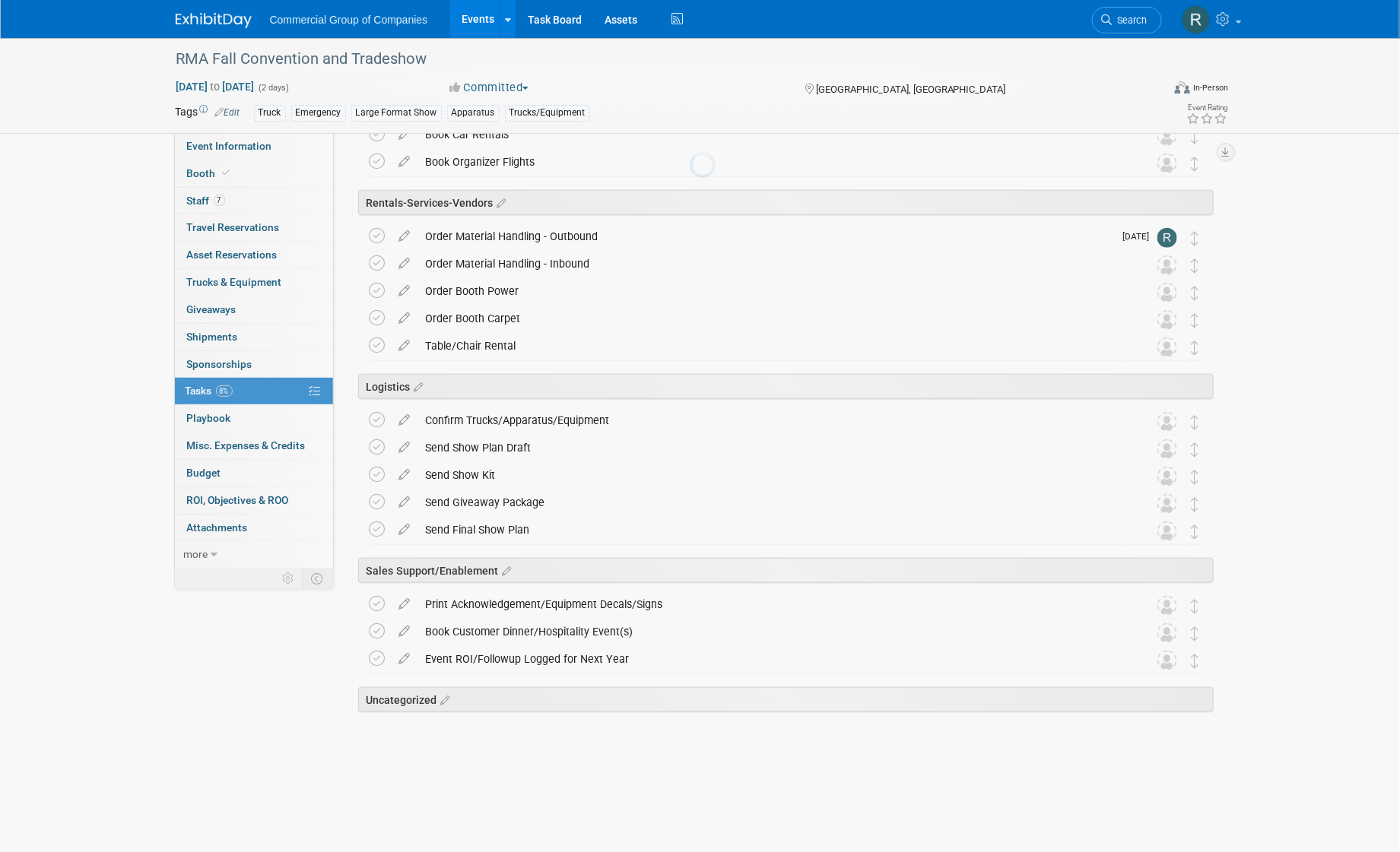
scroll to position [410, 0]
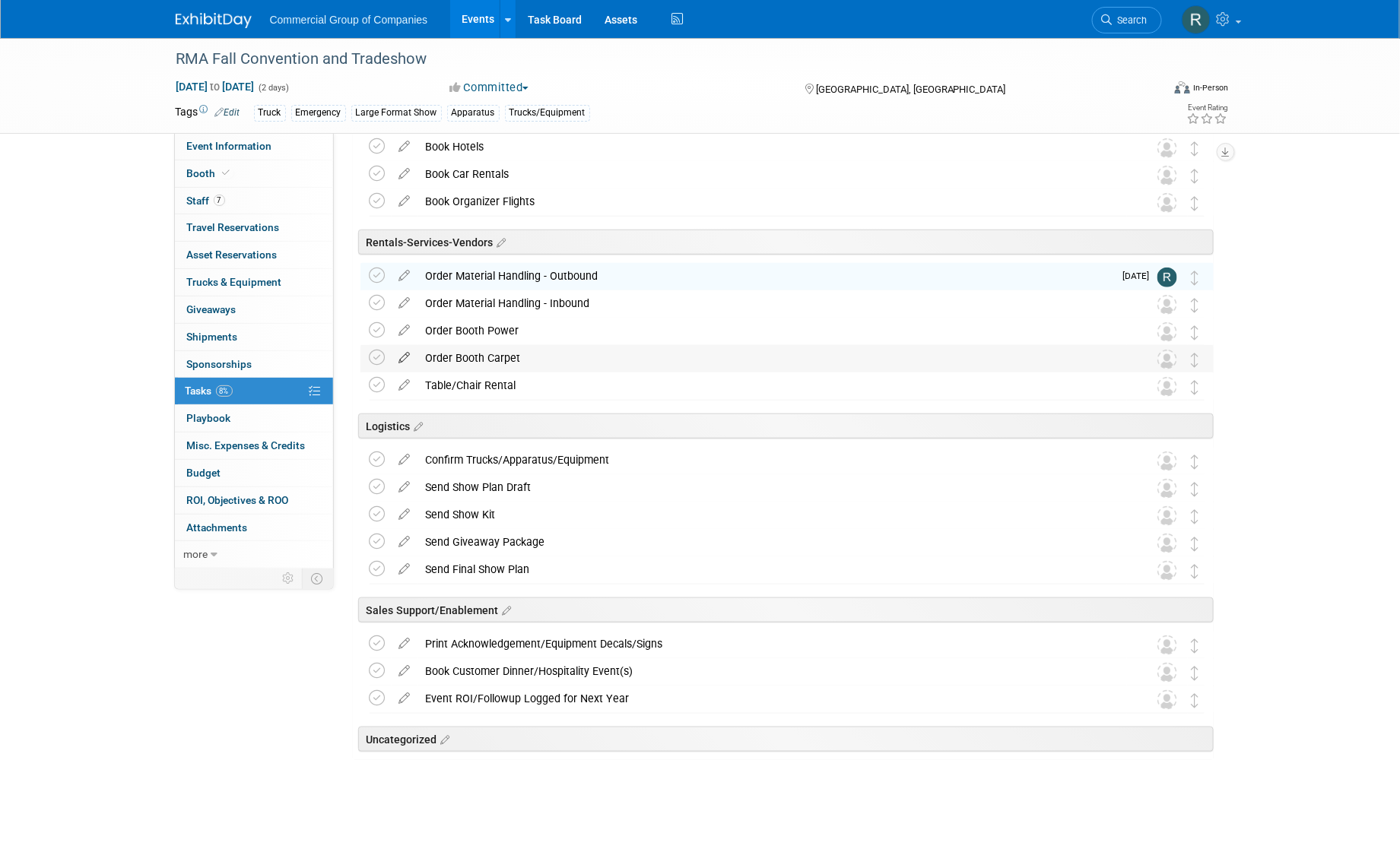
click at [403, 362] on icon at bounding box center [404, 354] width 27 height 19
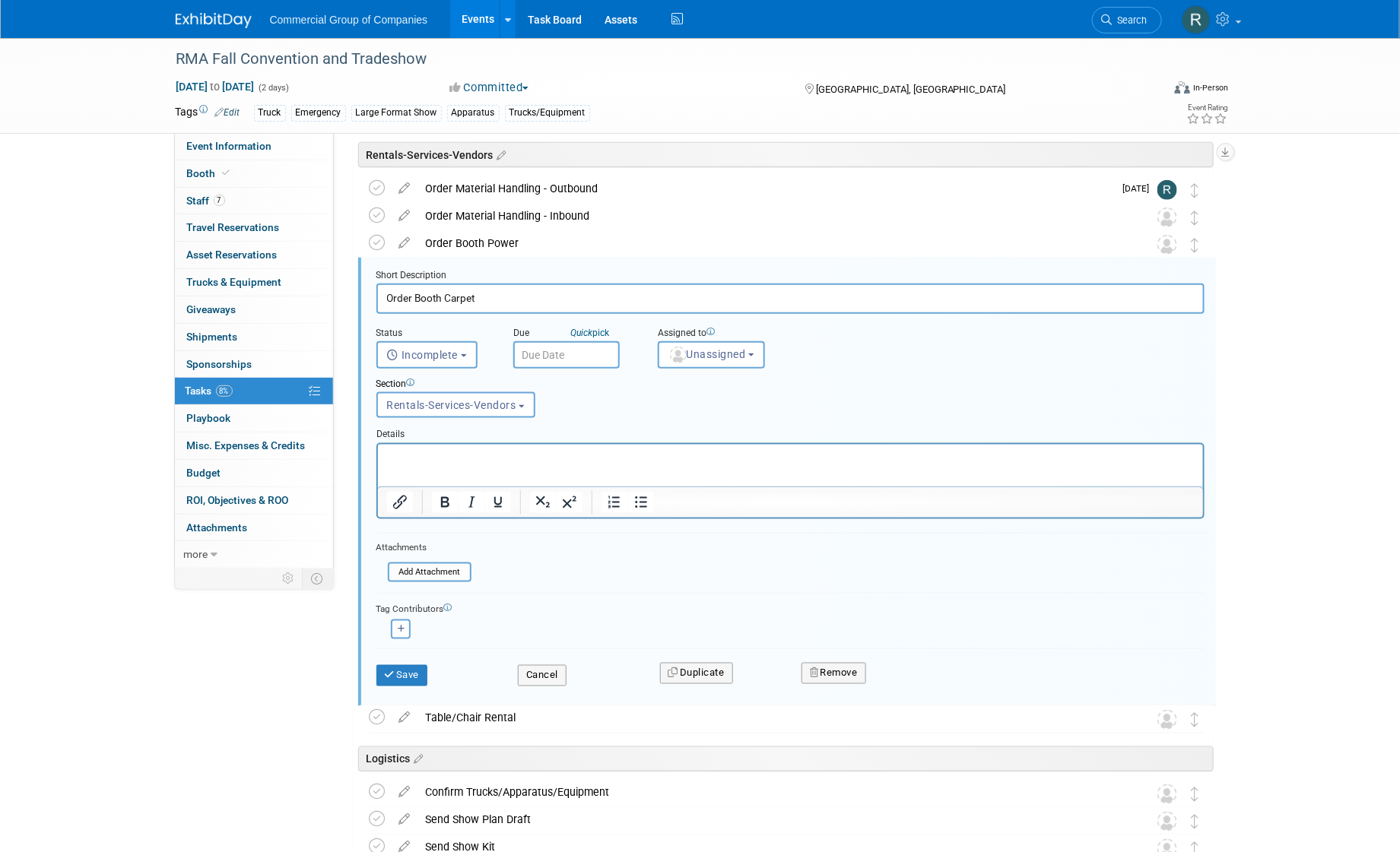
scroll to position [532, 0]
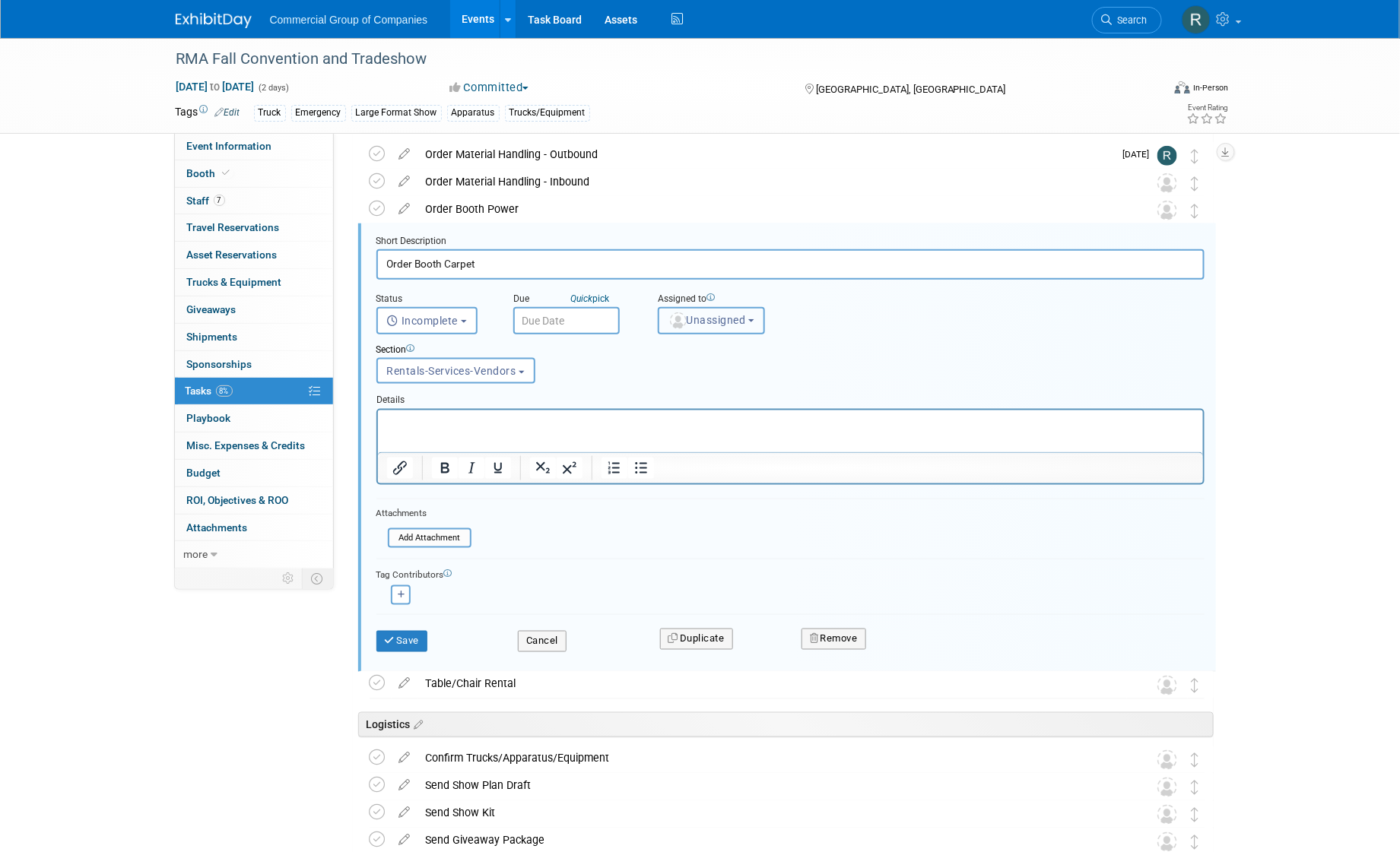
click at [720, 323] on span "Unassigned" at bounding box center [708, 319] width 78 height 12
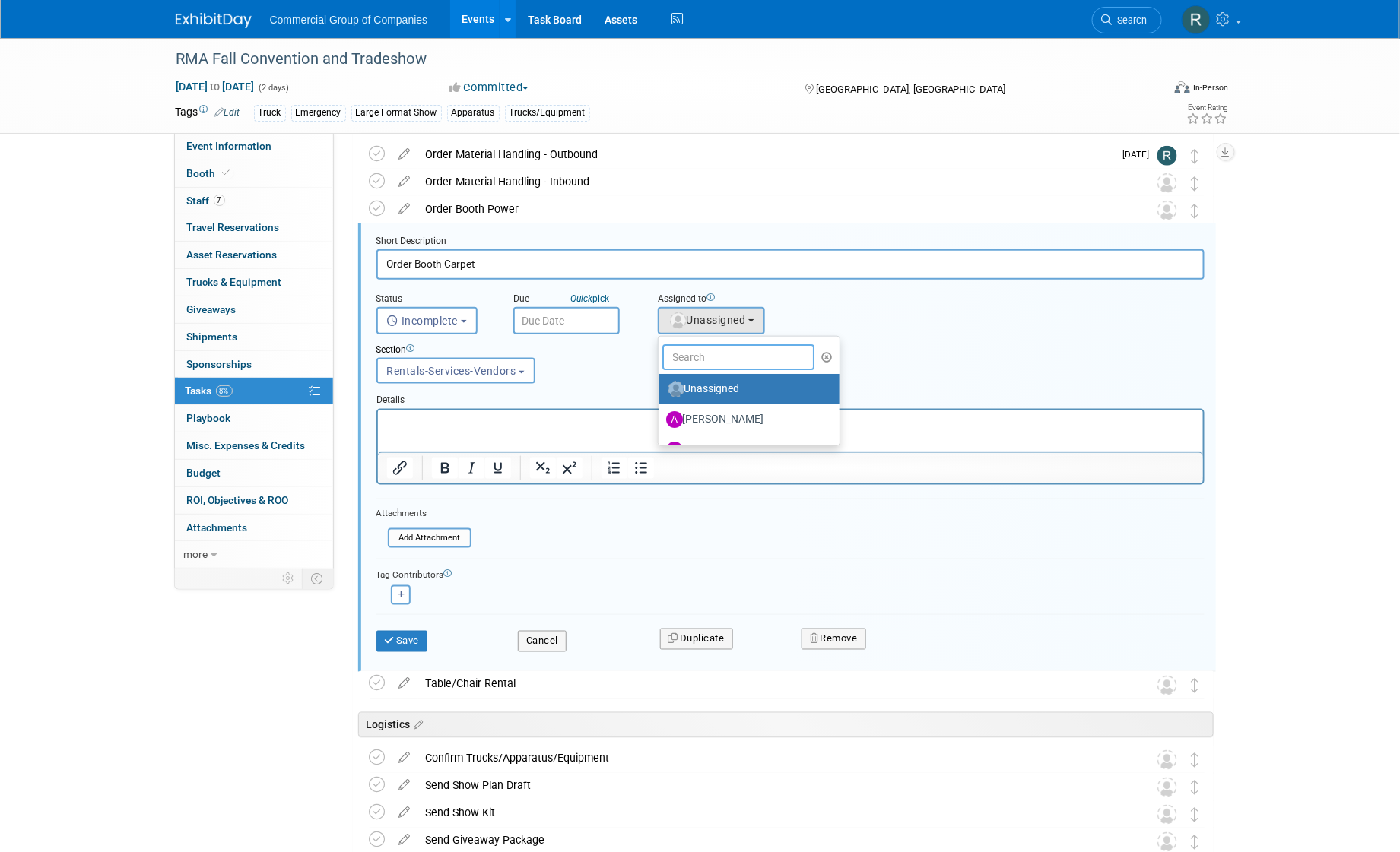
click at [693, 349] on input "text" at bounding box center [738, 357] width 152 height 26
type input "rod"
click at [695, 384] on label "Rod Leland (me)" at bounding box center [746, 389] width 159 height 24
click at [661, 384] on input "Rod Leland (me)" at bounding box center [656, 387] width 10 height 10
select select "94480758-a96d-444d-9a56-a22f3c90525a"
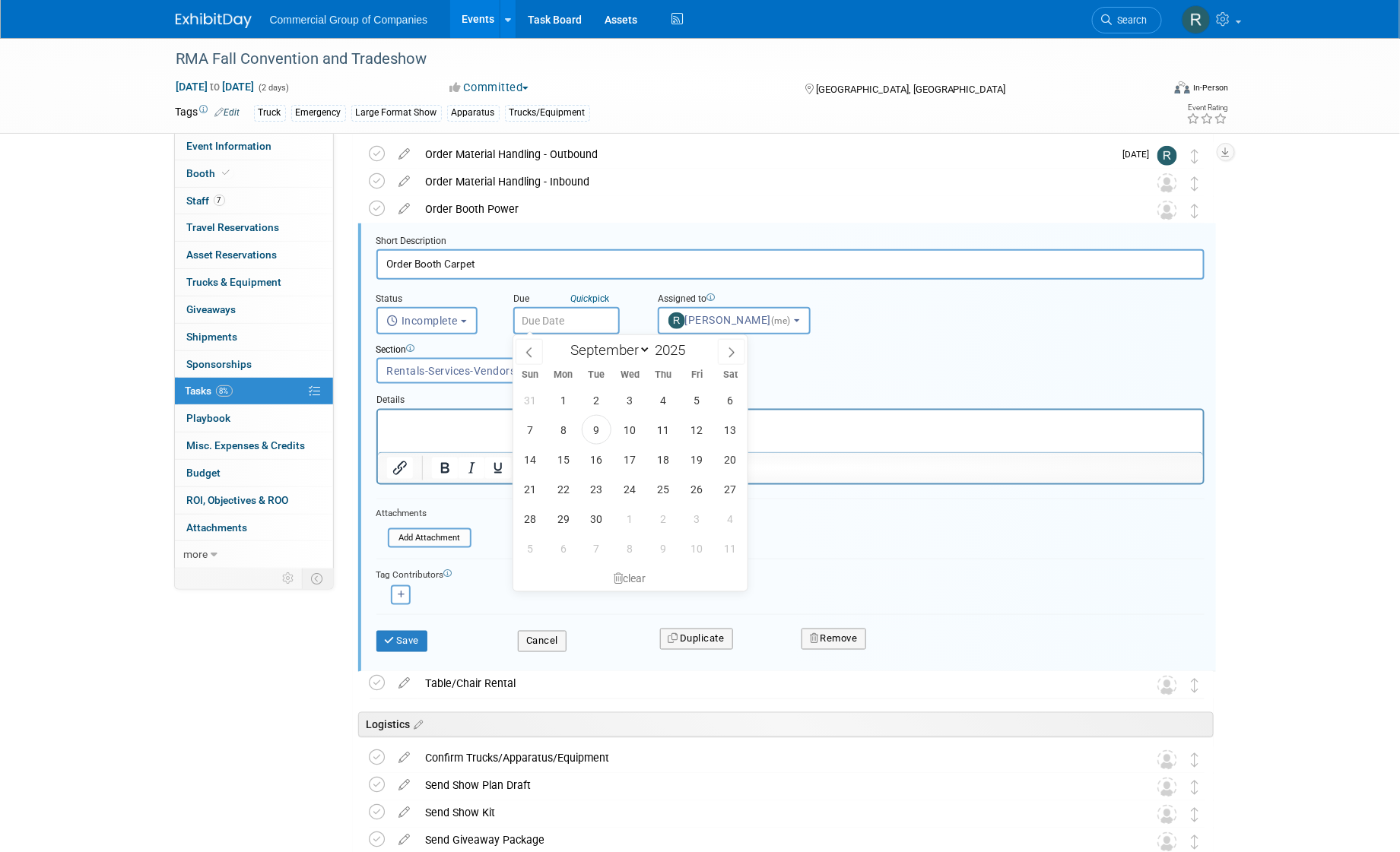
click at [553, 315] on input "text" at bounding box center [566, 321] width 106 height 28
click at [725, 353] on span at bounding box center [732, 352] width 28 height 26
select select "9"
click at [625, 430] on span "8" at bounding box center [630, 430] width 30 height 30
type input "[DATE]"
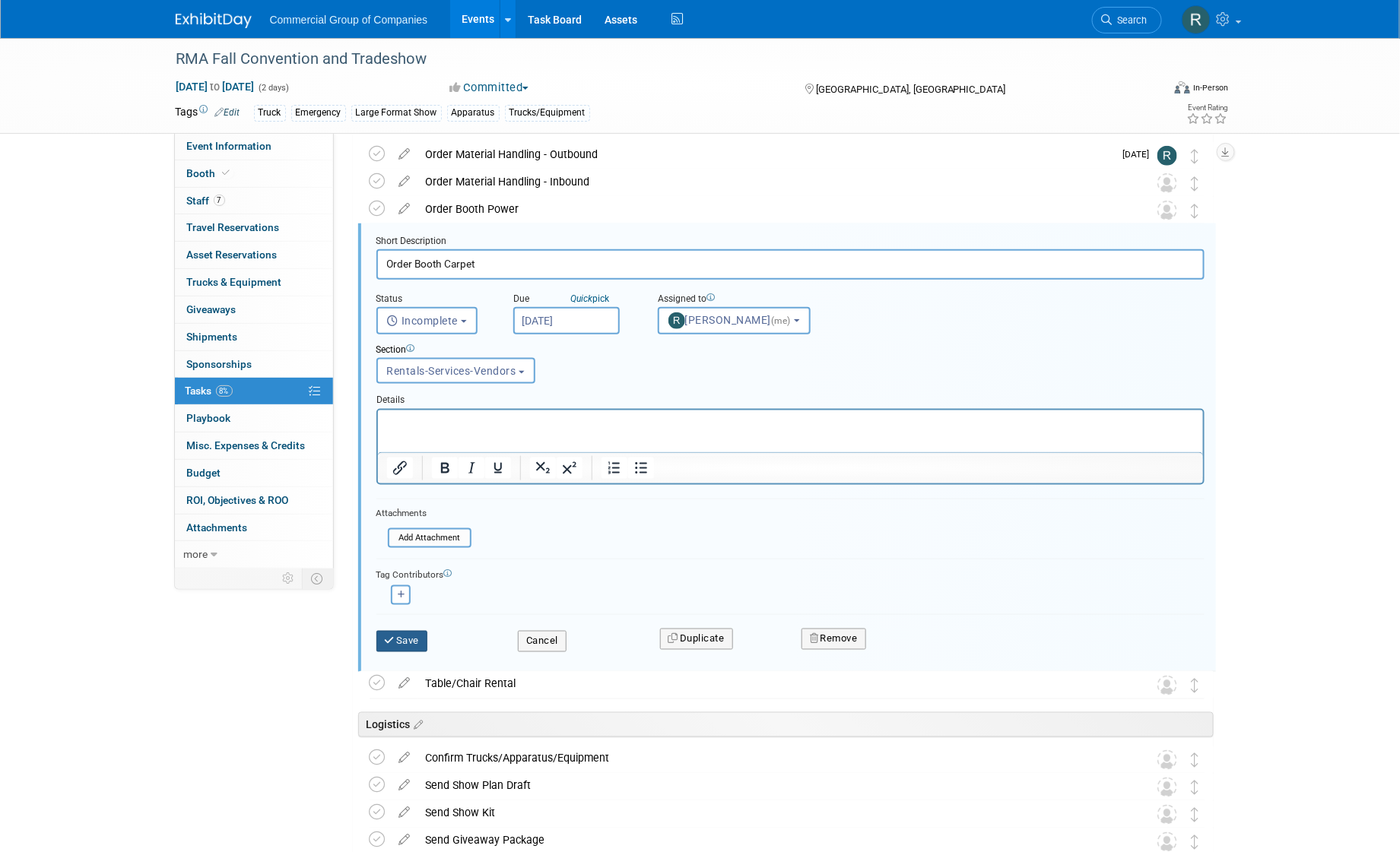
click at [399, 643] on button "Save" at bounding box center [403, 641] width 52 height 21
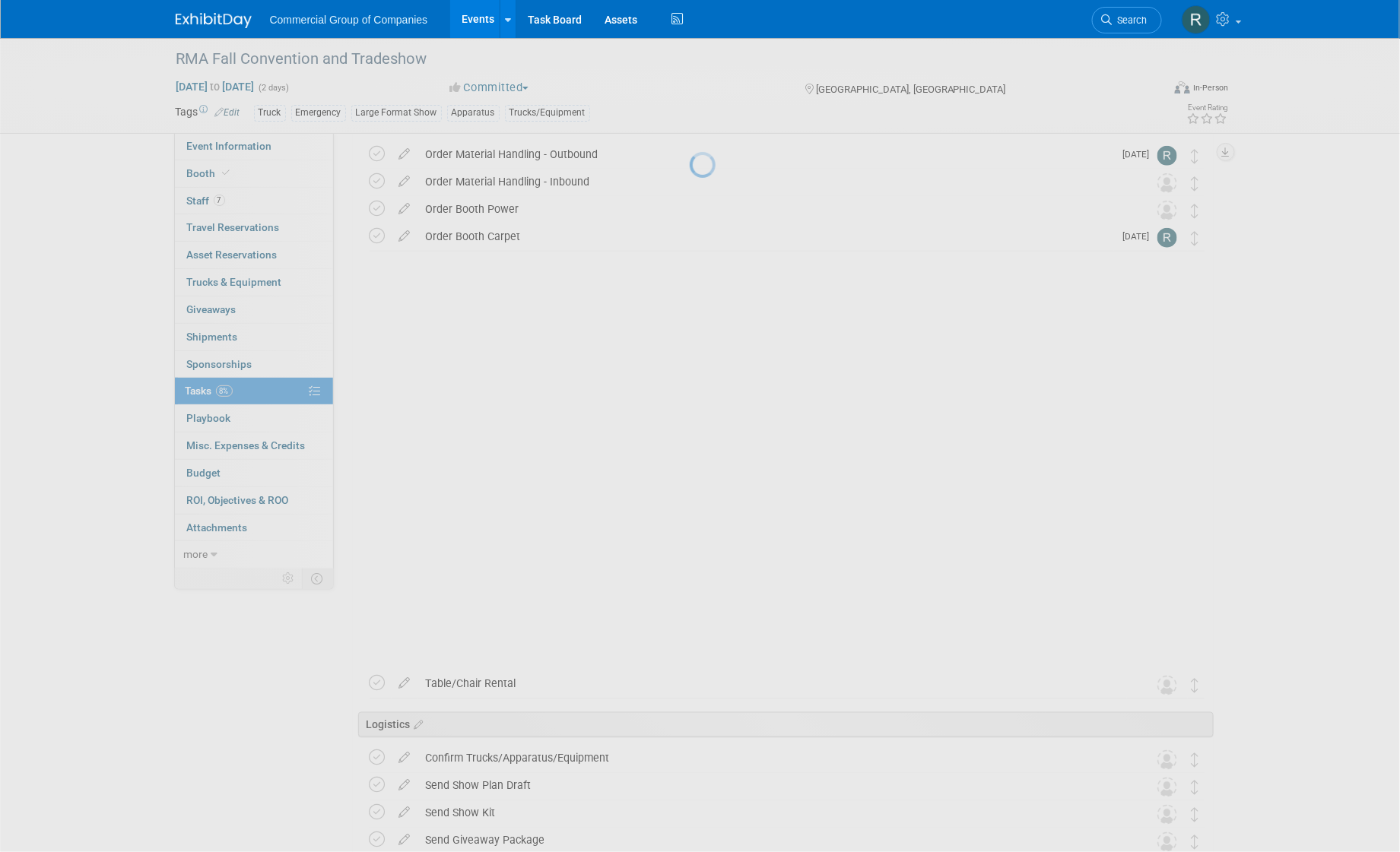
scroll to position [410, 0]
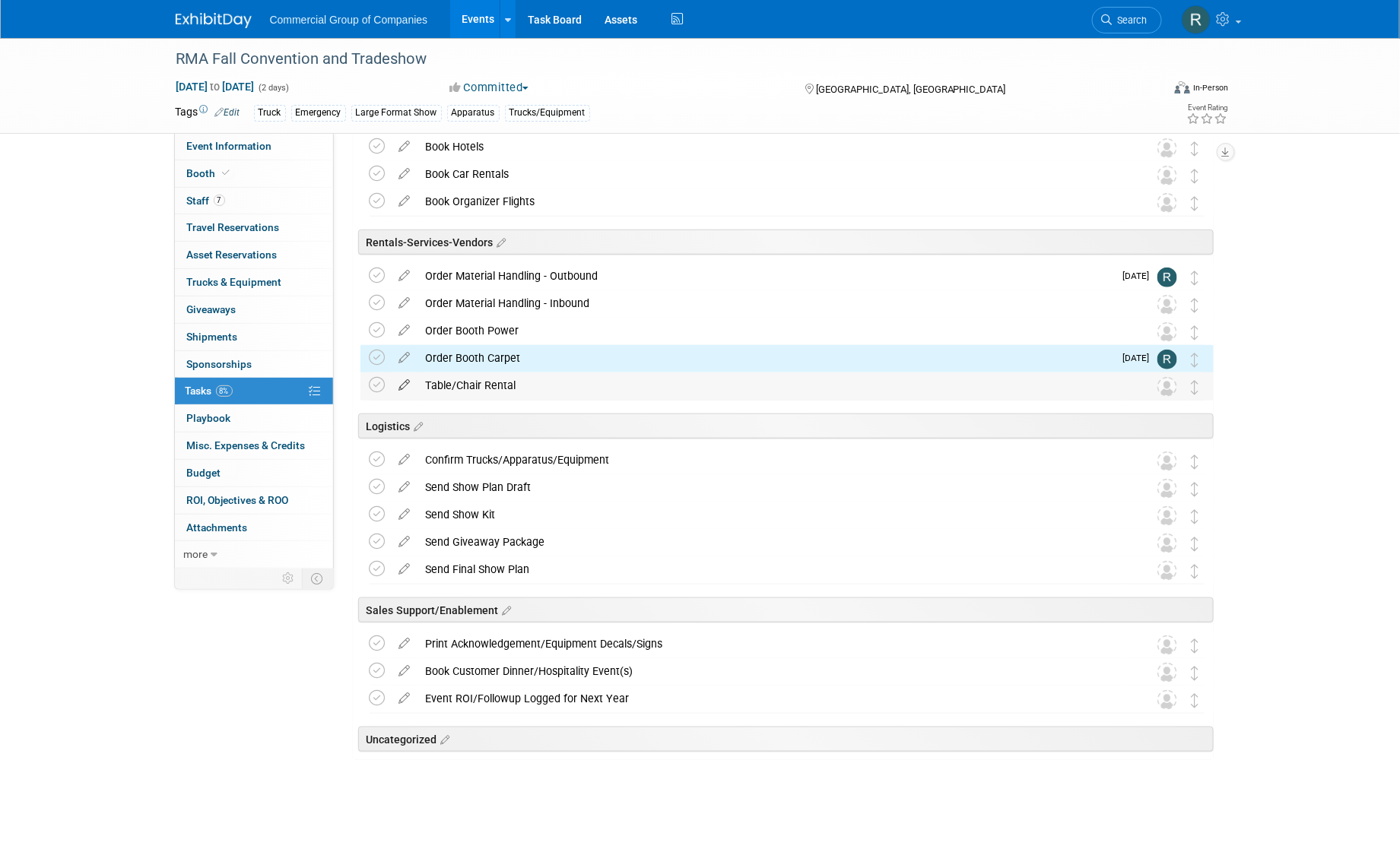
click at [402, 384] on icon at bounding box center [404, 382] width 27 height 19
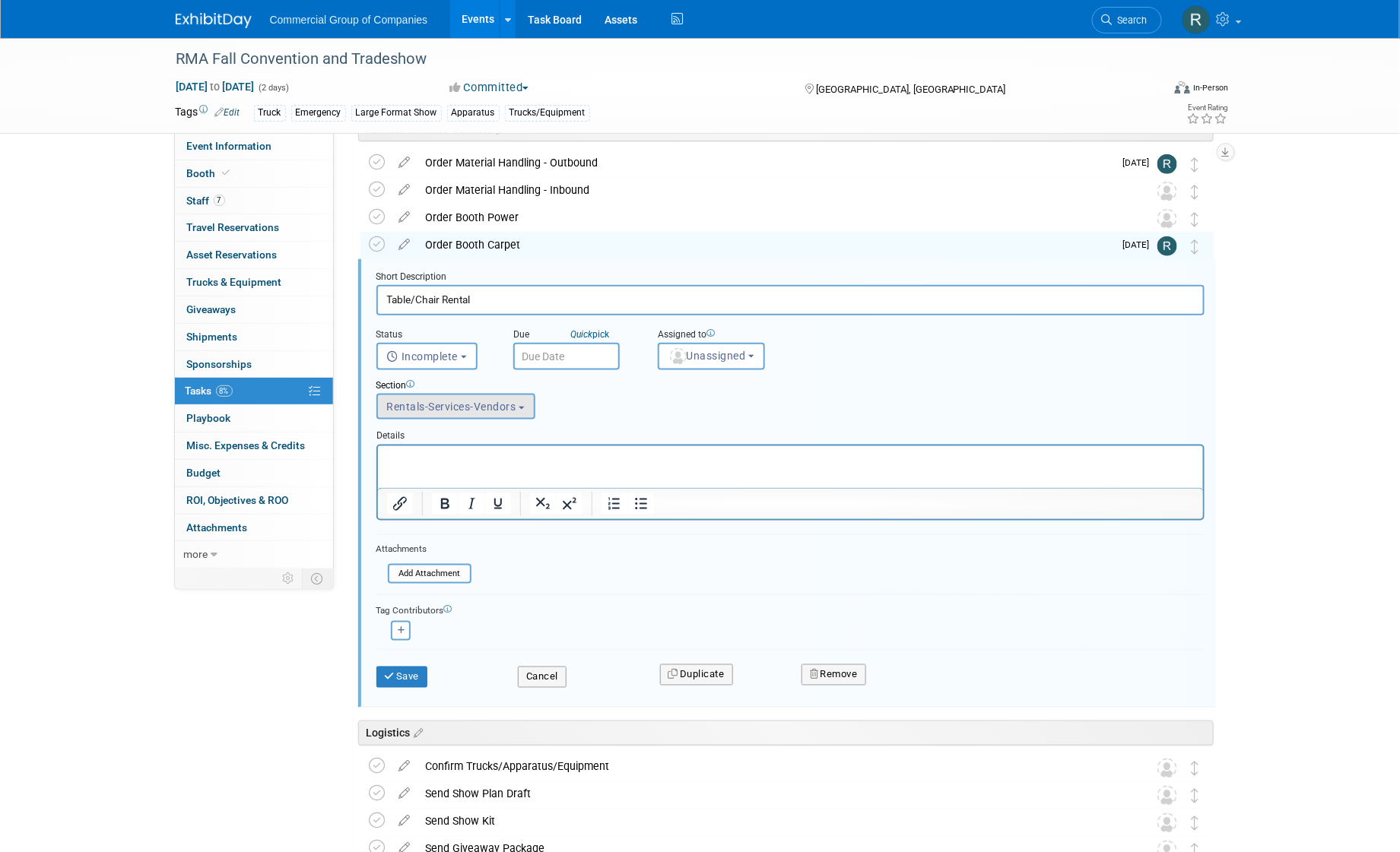
scroll to position [559, 0]
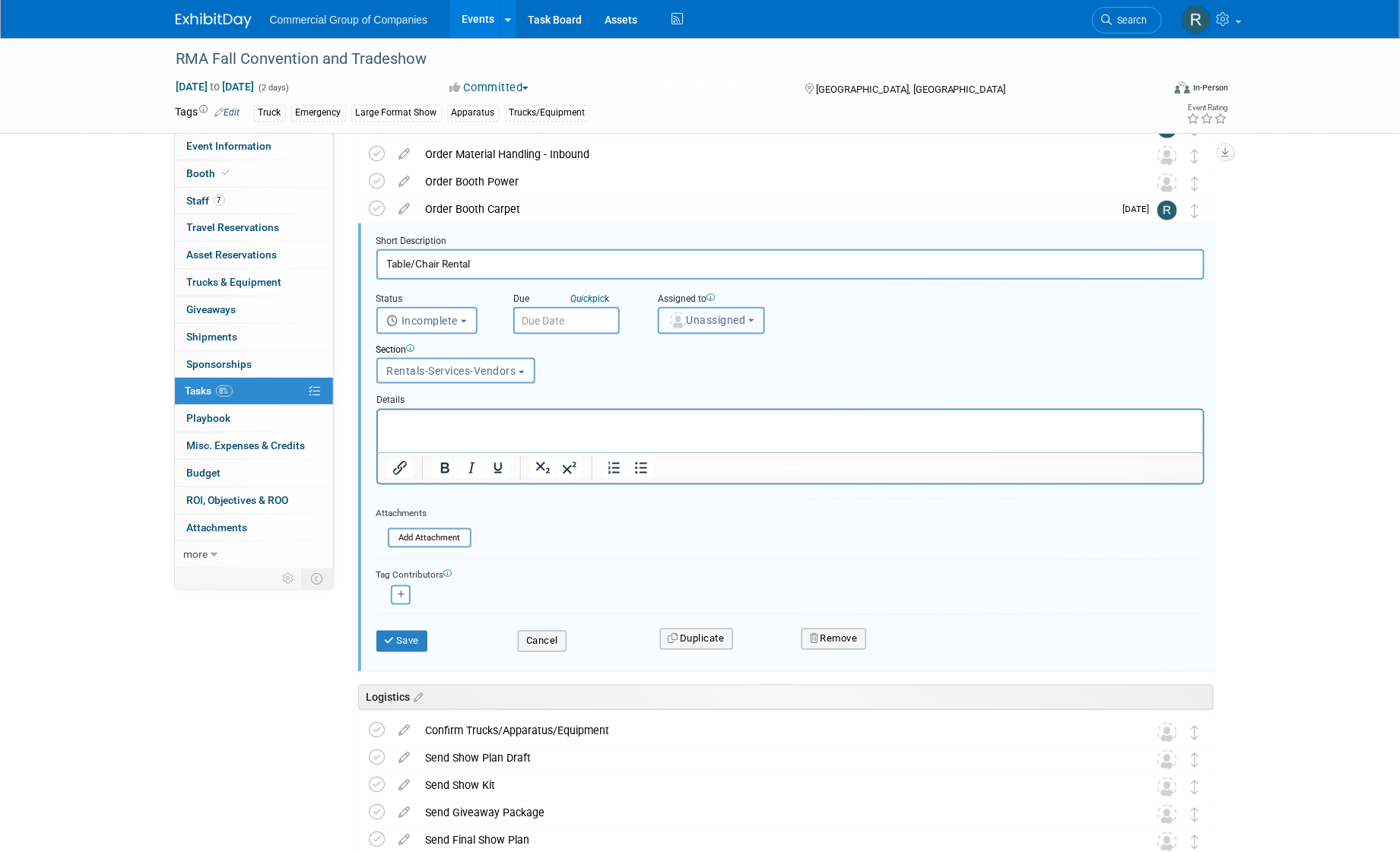
click at [725, 321] on span "Unassigned" at bounding box center [708, 319] width 78 height 12
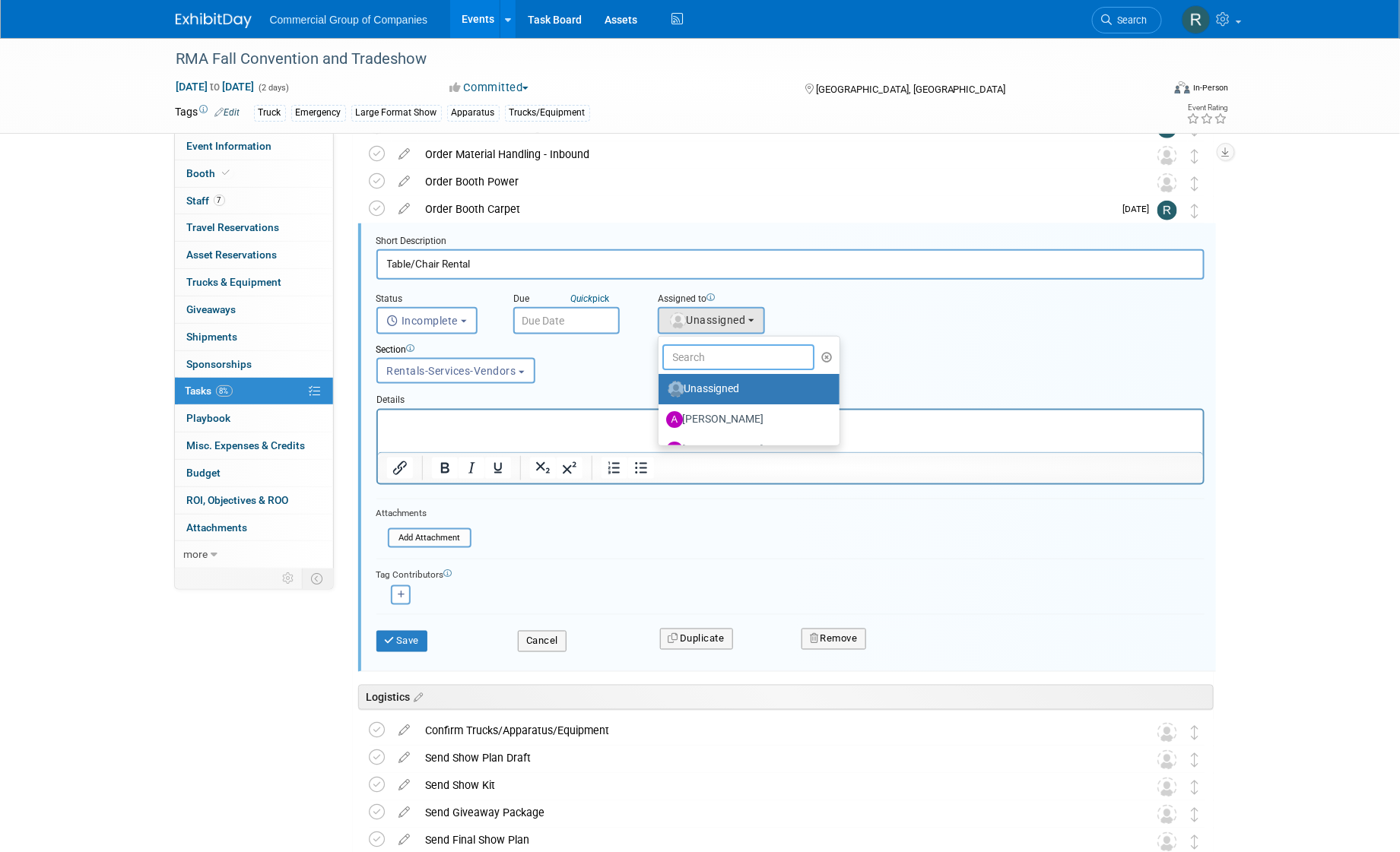
click at [702, 358] on input "text" at bounding box center [738, 357] width 152 height 26
type input "rod"
click at [700, 385] on label "Rod Leland (me)" at bounding box center [746, 389] width 159 height 24
click at [661, 385] on input "Rod Leland (me)" at bounding box center [656, 387] width 10 height 10
select select "94480758-a96d-444d-9a56-a22f3c90525a"
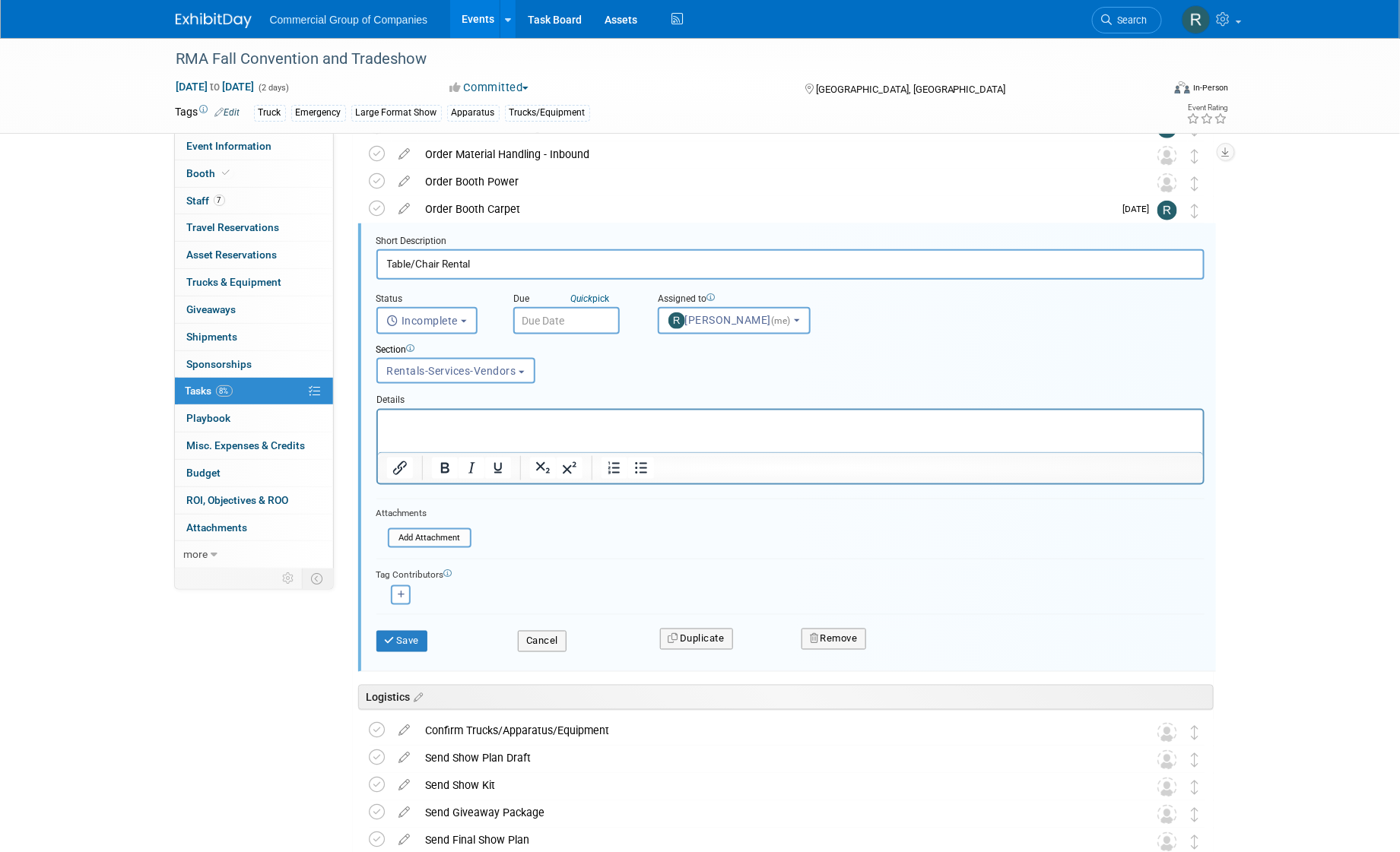
click at [576, 326] on input "text" at bounding box center [566, 321] width 106 height 28
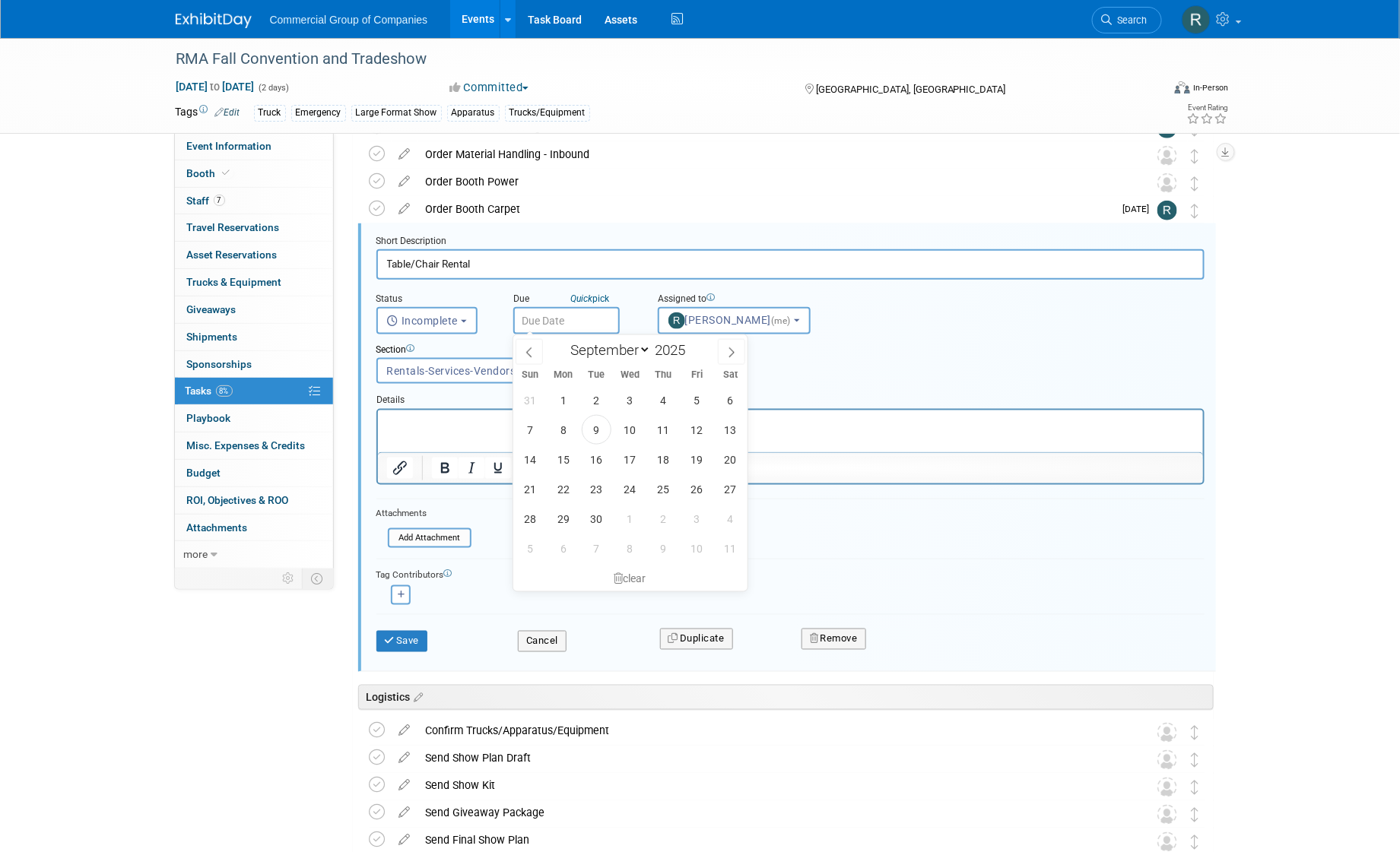
drag, startPoint x: 726, startPoint y: 351, endPoint x: 700, endPoint y: 369, distance: 31.6
click at [726, 351] on icon at bounding box center [732, 353] width 11 height 11
select select "9"
click at [626, 438] on span "8" at bounding box center [630, 430] width 30 height 30
type input "[DATE]"
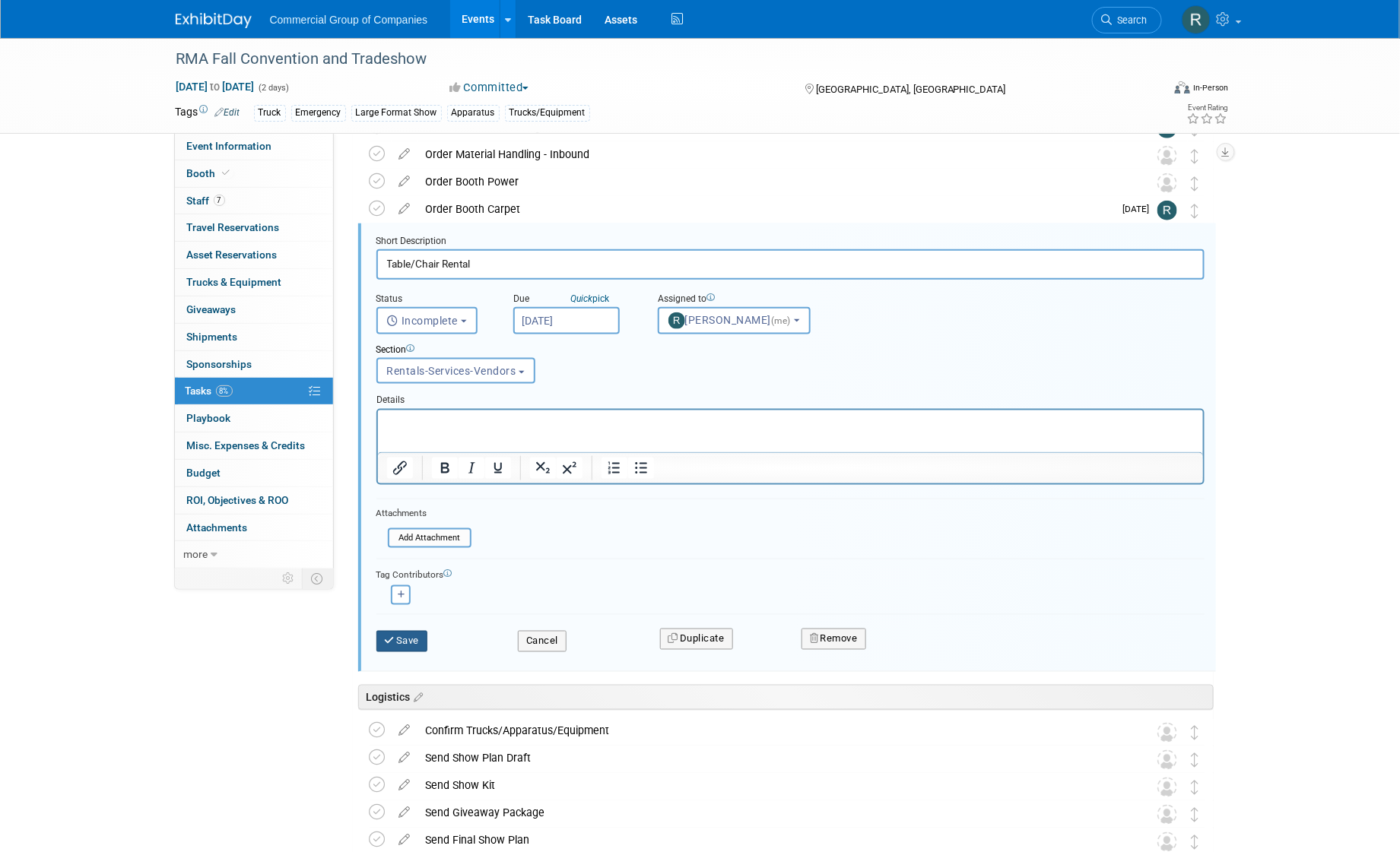
click at [411, 639] on button "Save" at bounding box center [403, 641] width 52 height 21
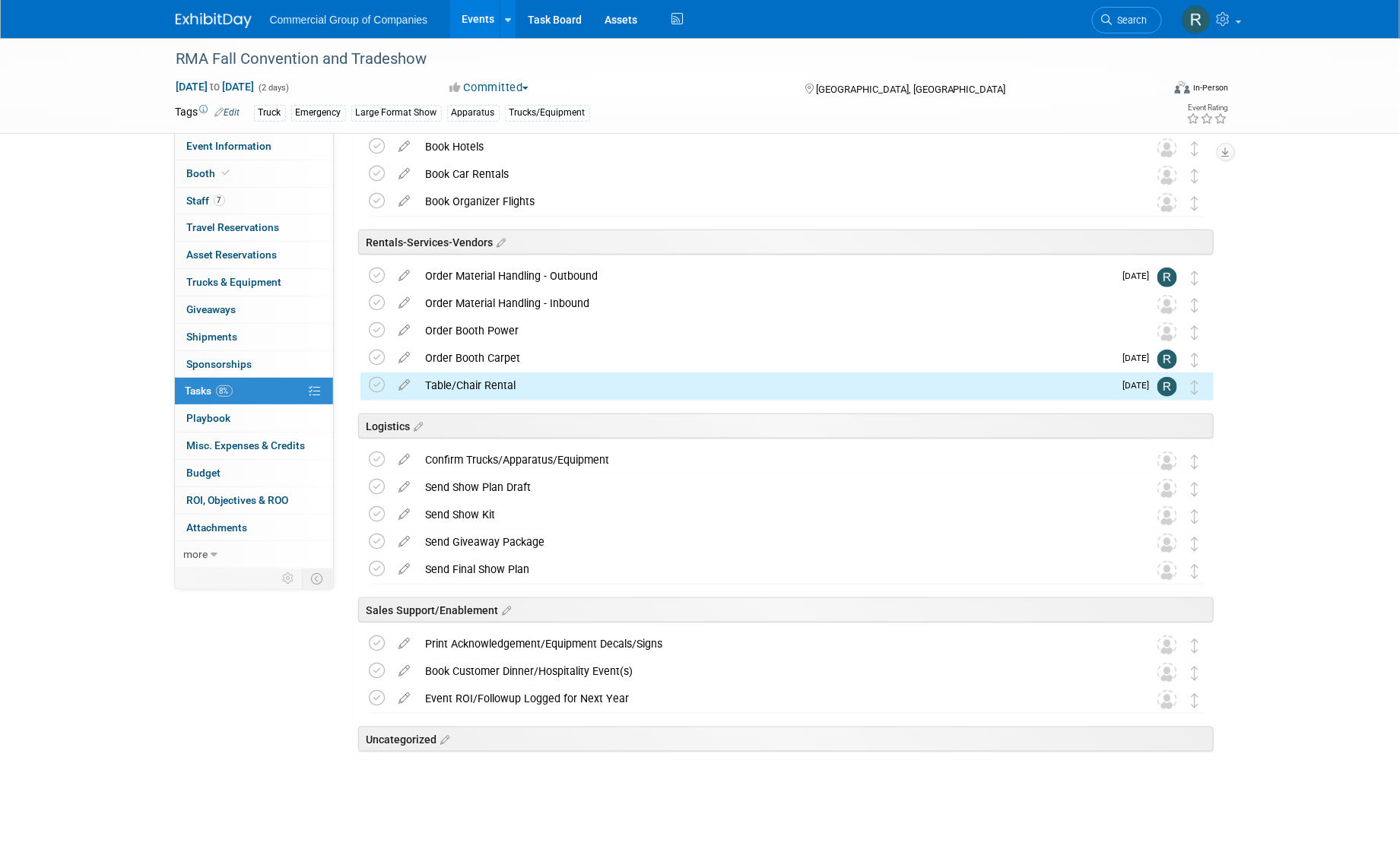
scroll to position [0, 0]
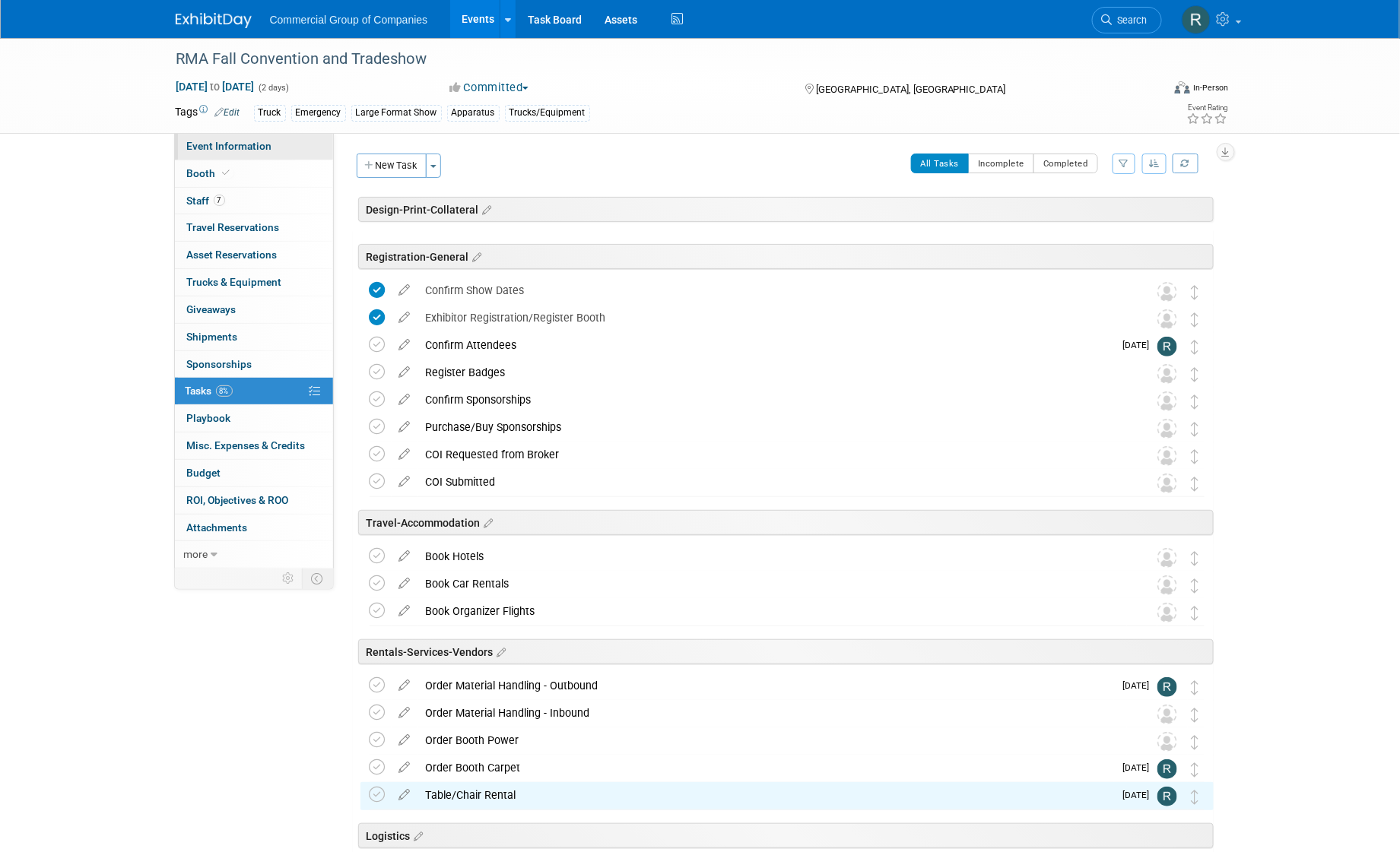
click at [284, 150] on link "Event Information" at bounding box center [254, 146] width 158 height 27
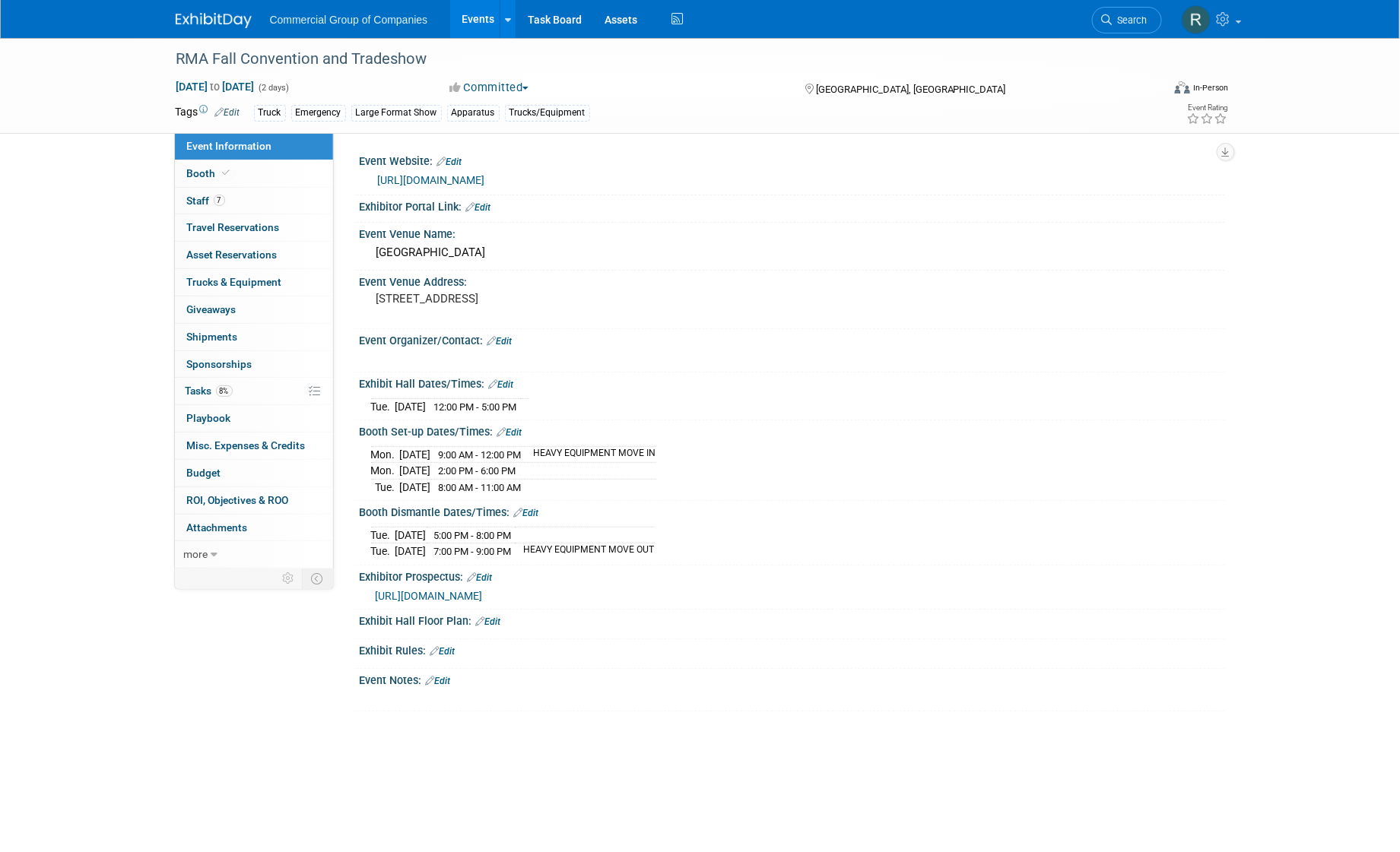
click at [444, 669] on div "Event Notes: Edit" at bounding box center [792, 678] width 865 height 19
click at [448, 676] on link "Edit" at bounding box center [438, 682] width 25 height 11
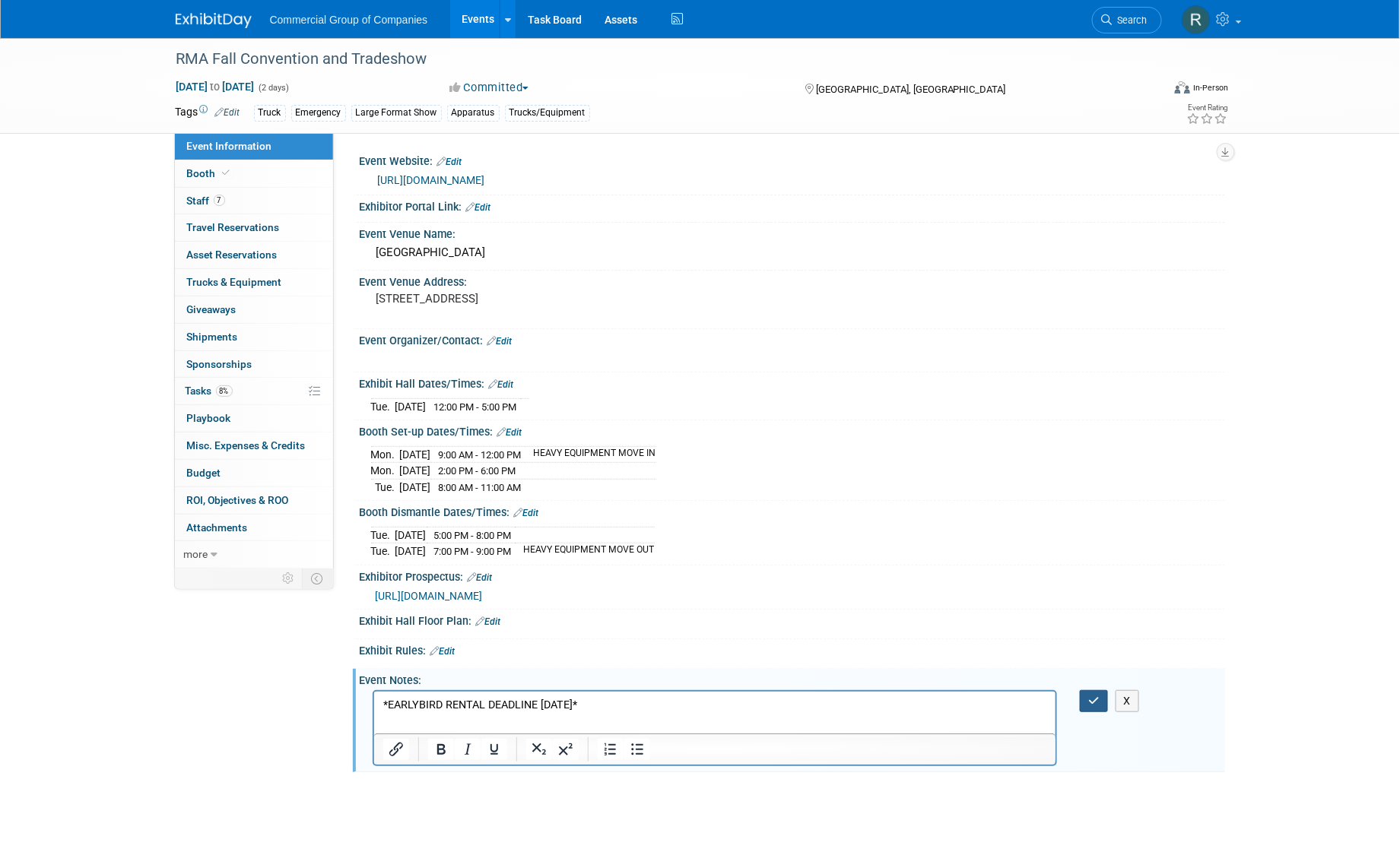
click at [1091, 697] on icon "button" at bounding box center [1094, 701] width 11 height 11
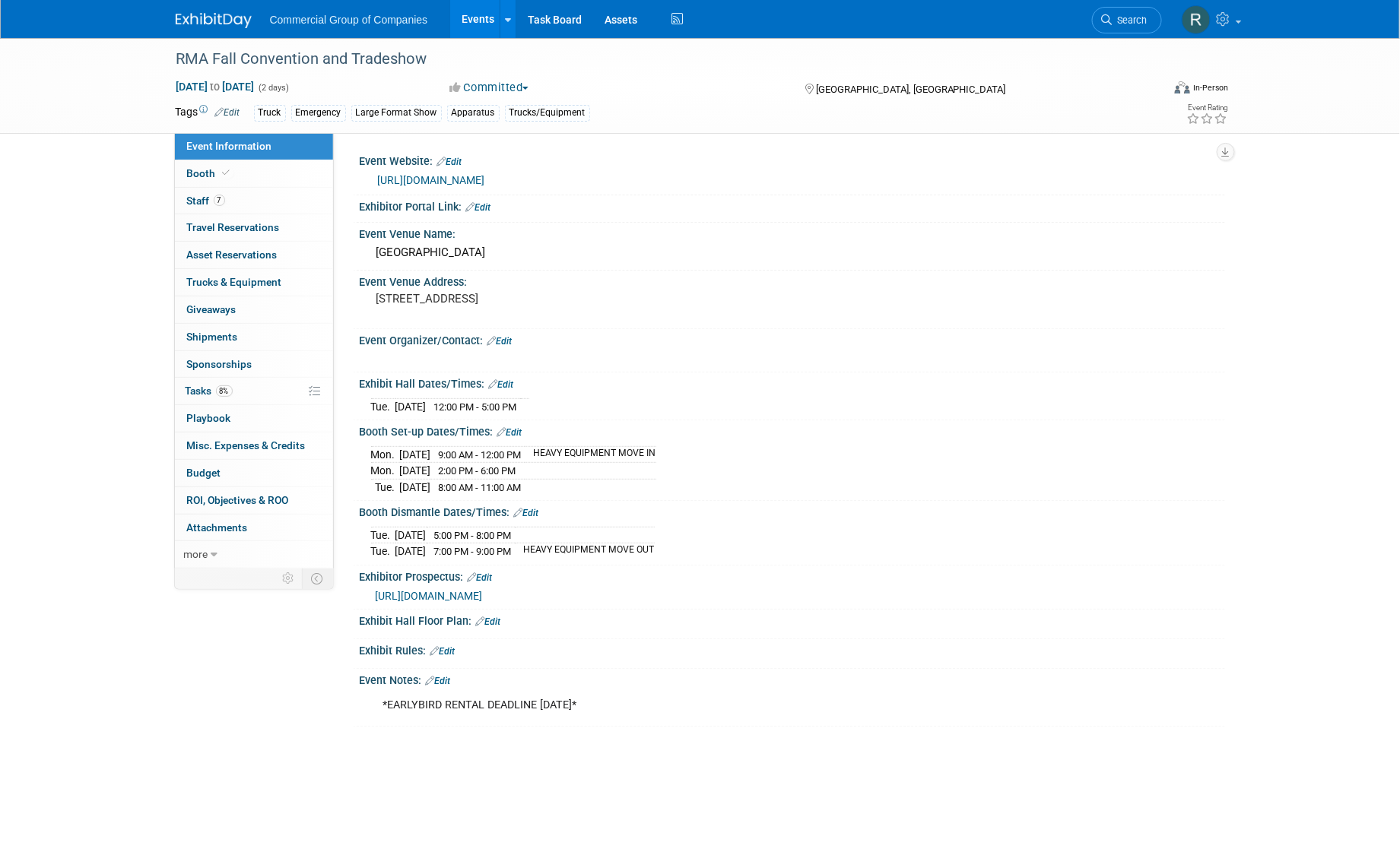
click at [134, 214] on div "RMA Fall Convention and Tradeshow Nov 17, 2025 to Nov 18, 2025 (2 days) Nov 17,…" at bounding box center [700, 398] width 1400 height 720
